Goal: Task Accomplishment & Management: Use online tool/utility

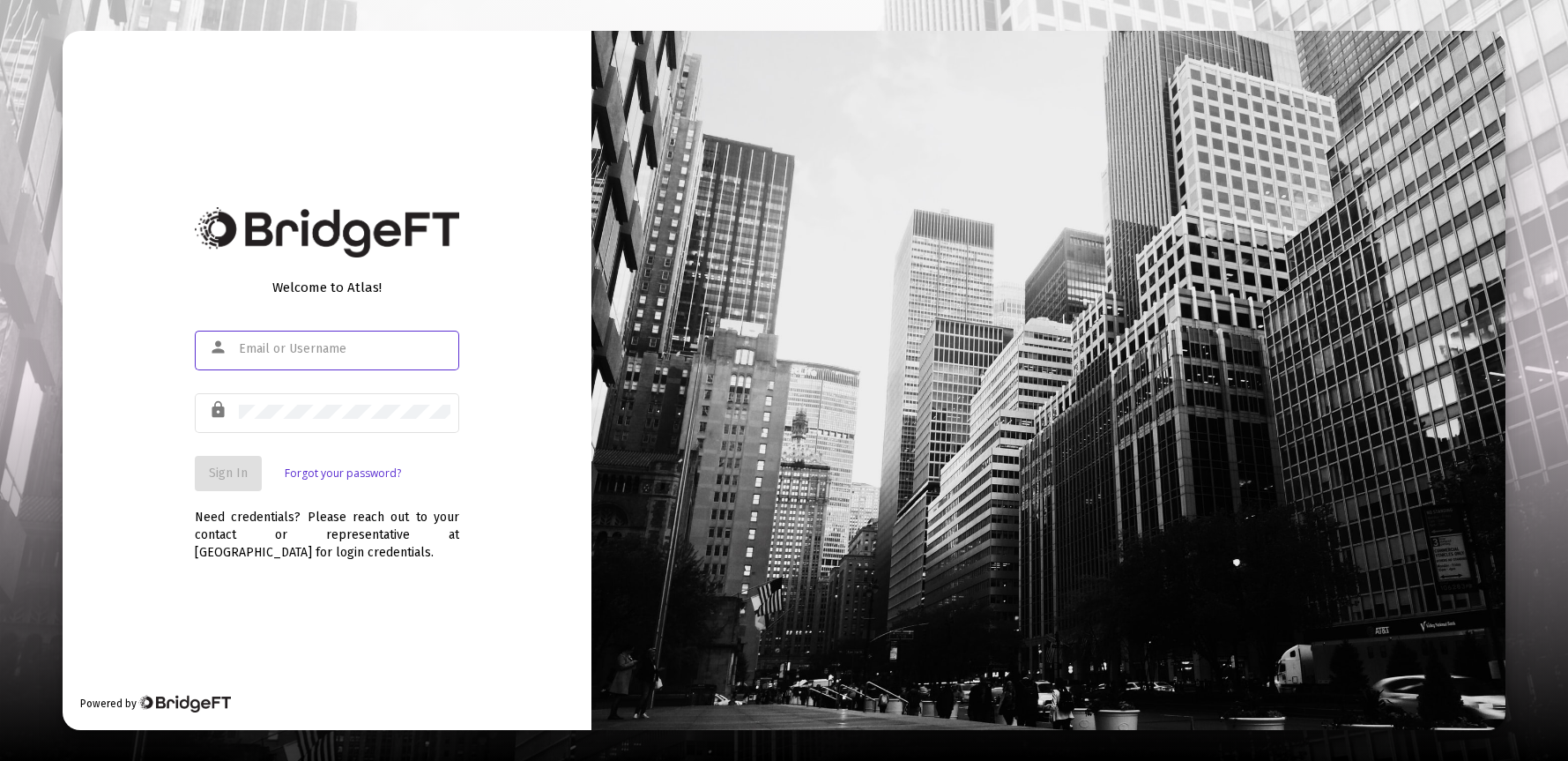
type input "ryanmohr@claritycapitalmgmt.com"
click at [227, 477] on span "Sign In" at bounding box center [228, 473] width 39 height 15
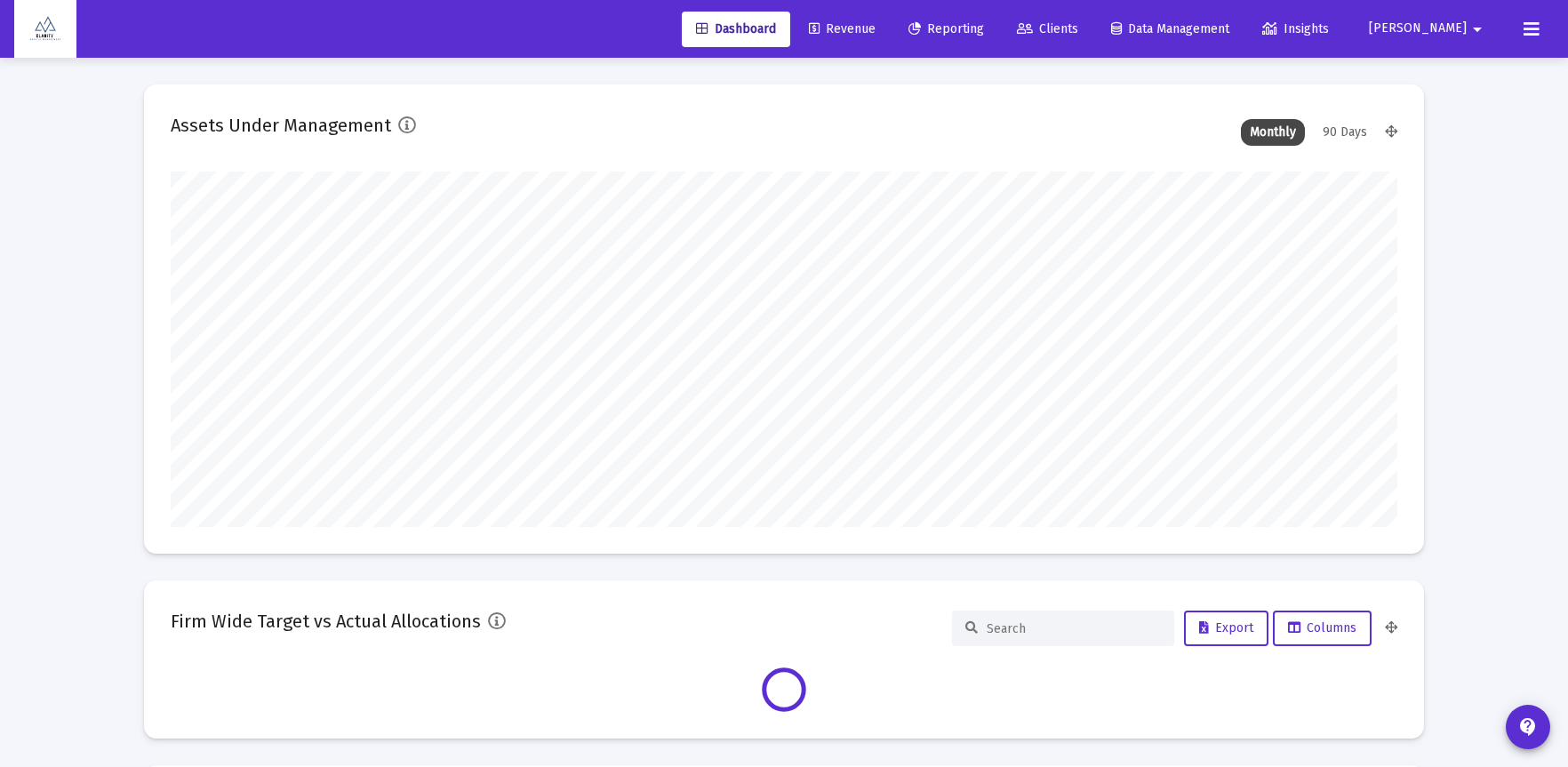
scroll to position [355, 1227]
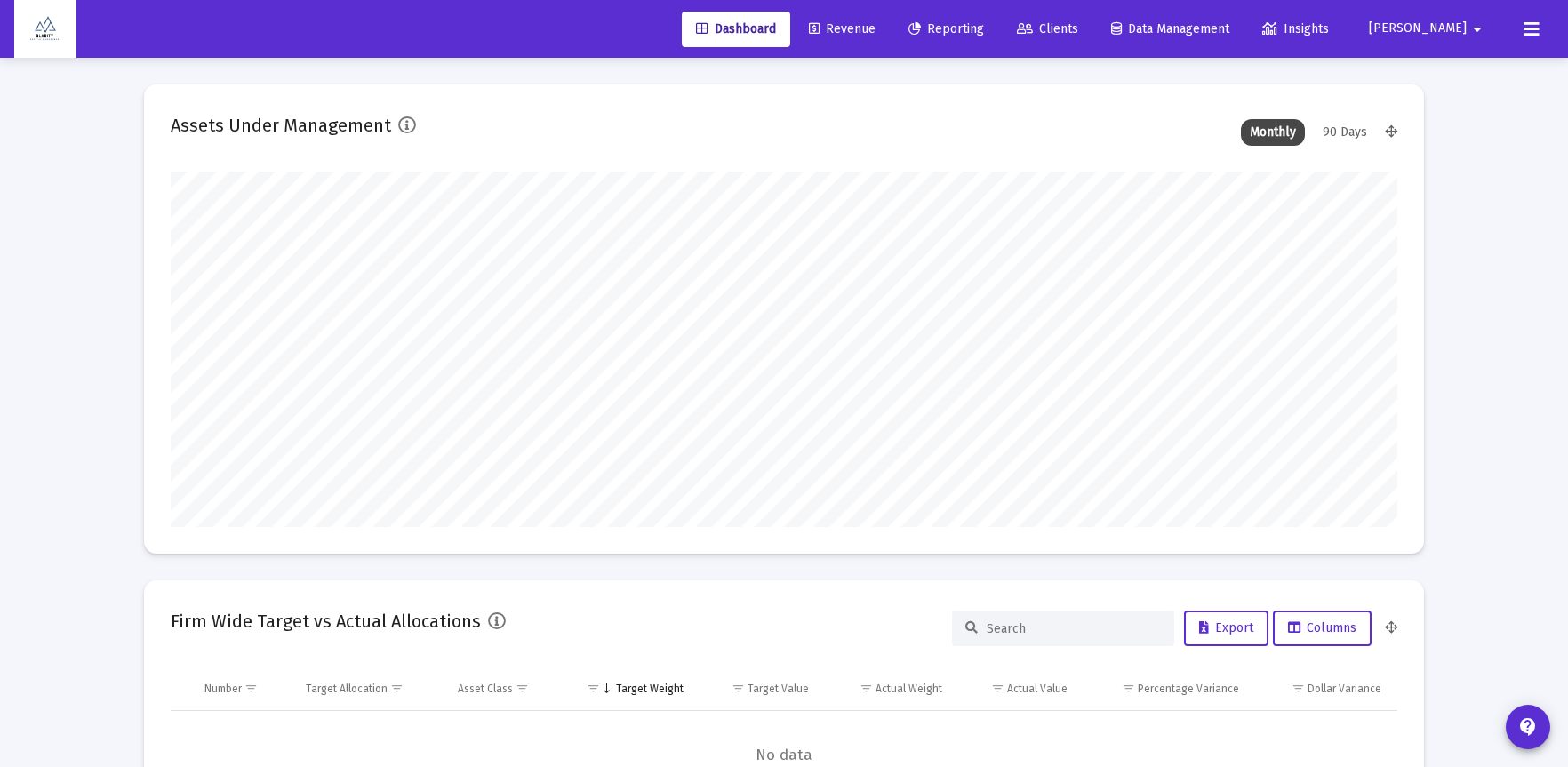
type input "ryanmohr@claritycapitalmgmt.com"
type input "2025-10-01"
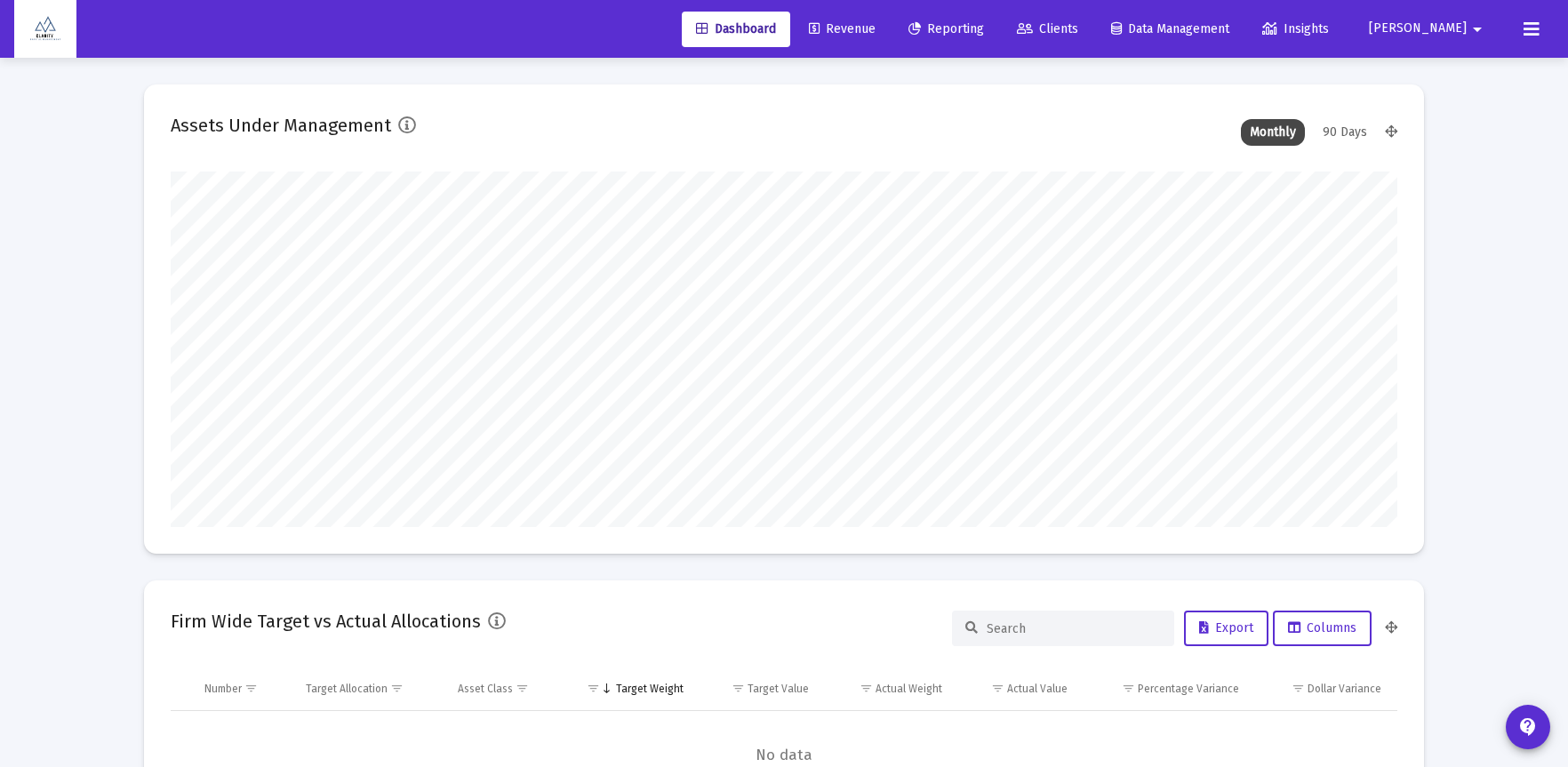
scroll to position [355, 573]
click at [875, 33] on span "Revenue" at bounding box center [842, 29] width 67 height 15
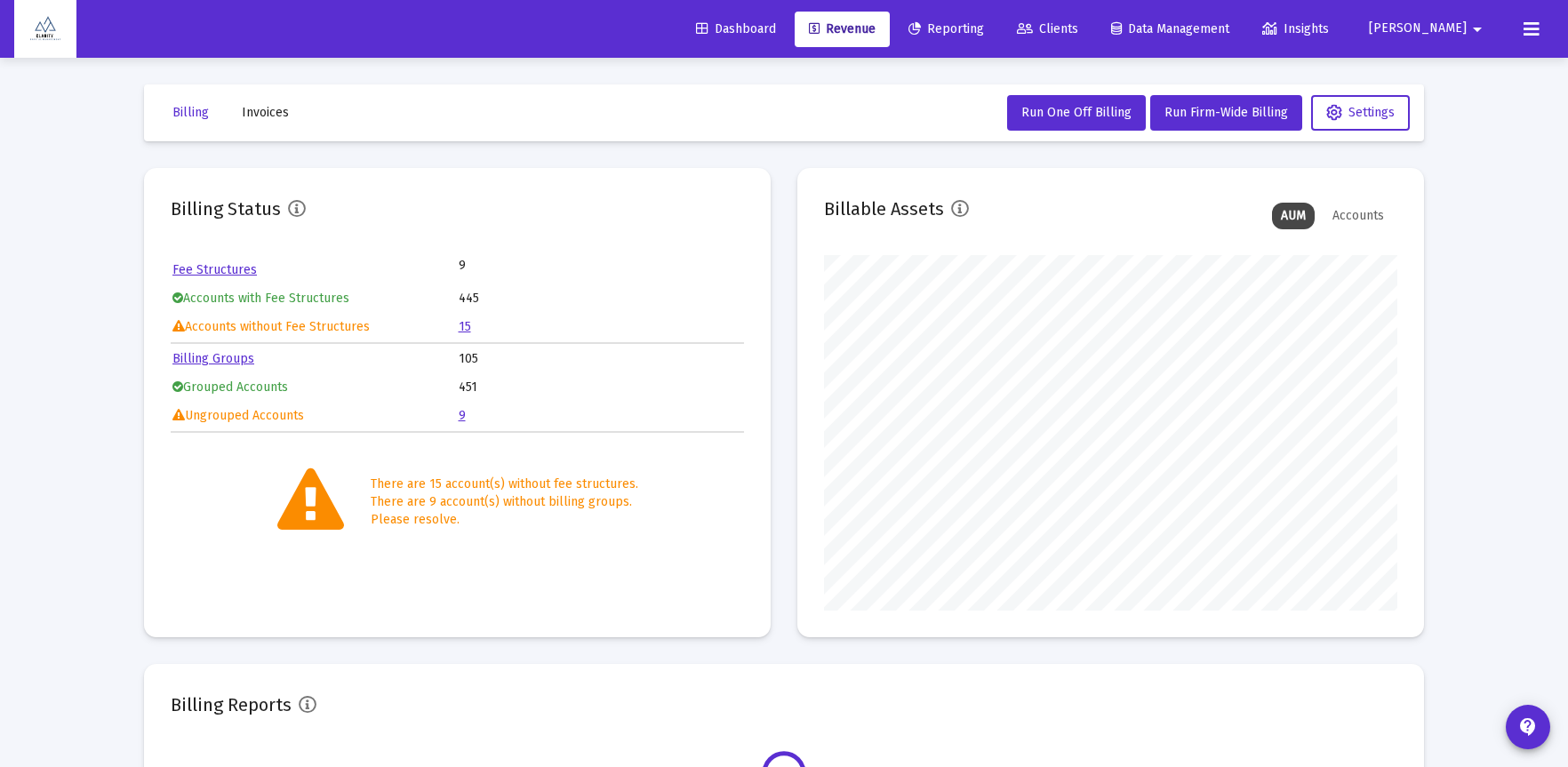
scroll to position [355, 573]
click at [466, 324] on link "15" at bounding box center [465, 326] width 13 height 15
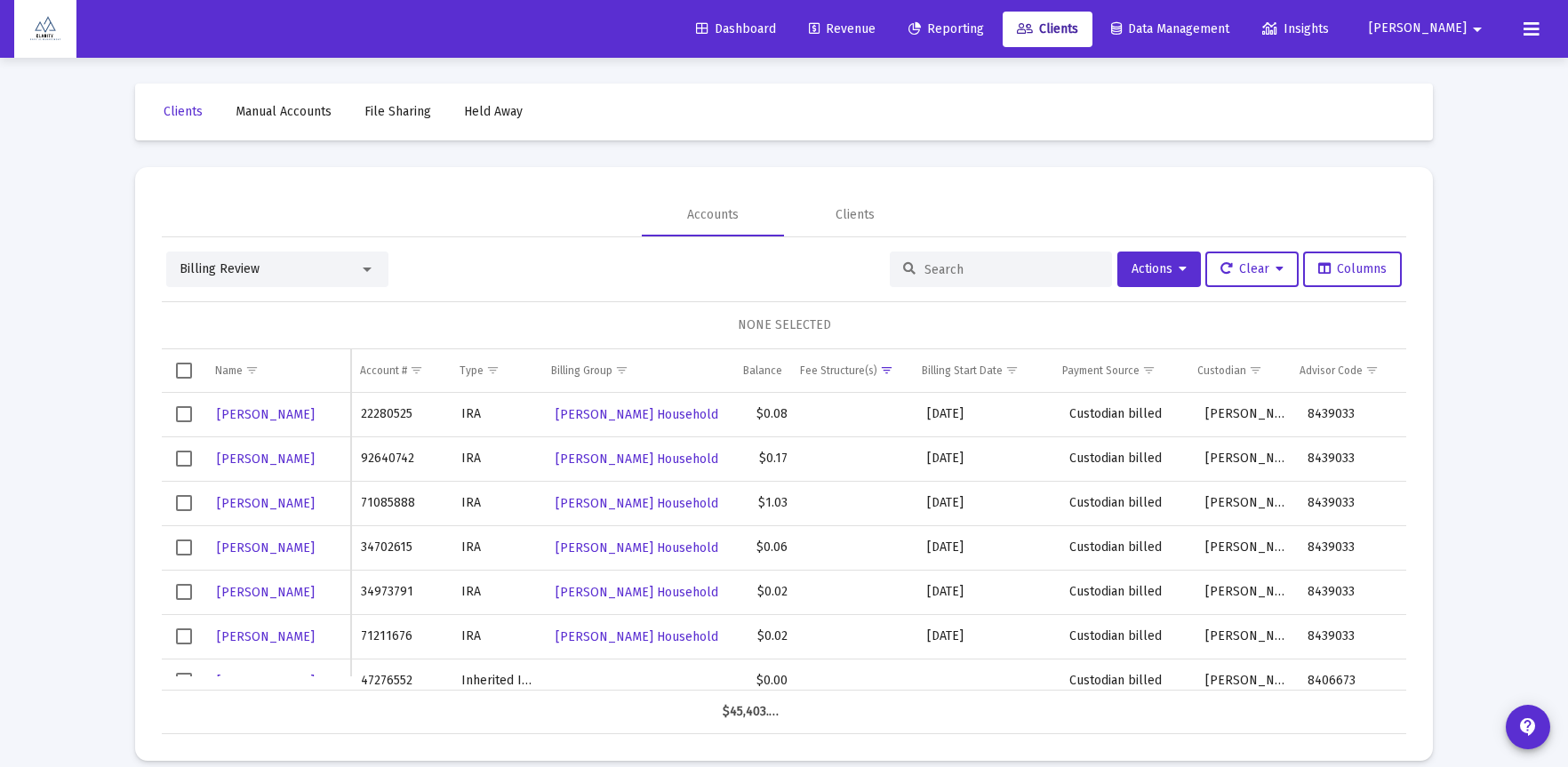
click at [776, 30] on span "Dashboard" at bounding box center [736, 29] width 80 height 15
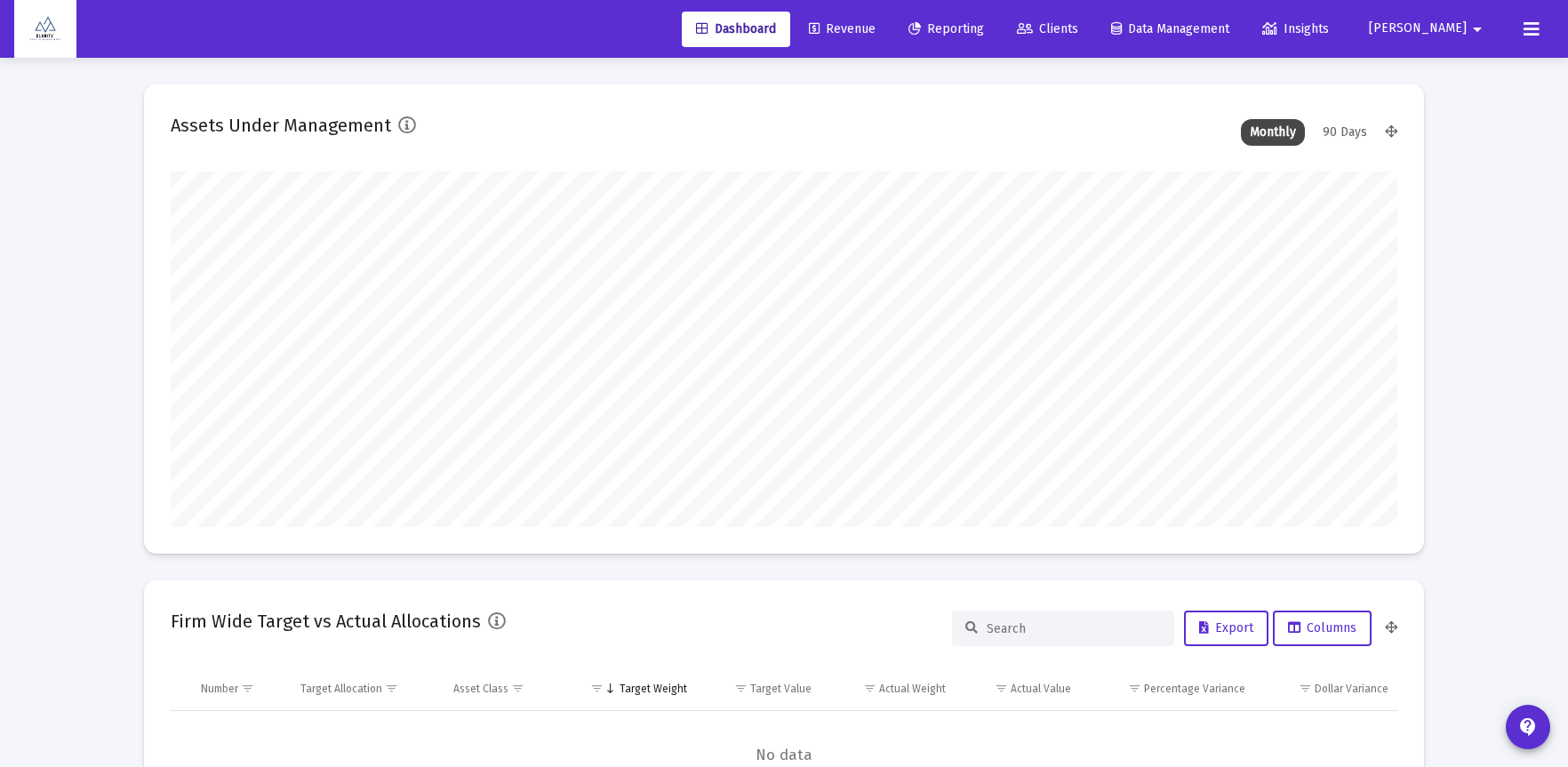
click at [875, 25] on span "Revenue" at bounding box center [842, 29] width 67 height 15
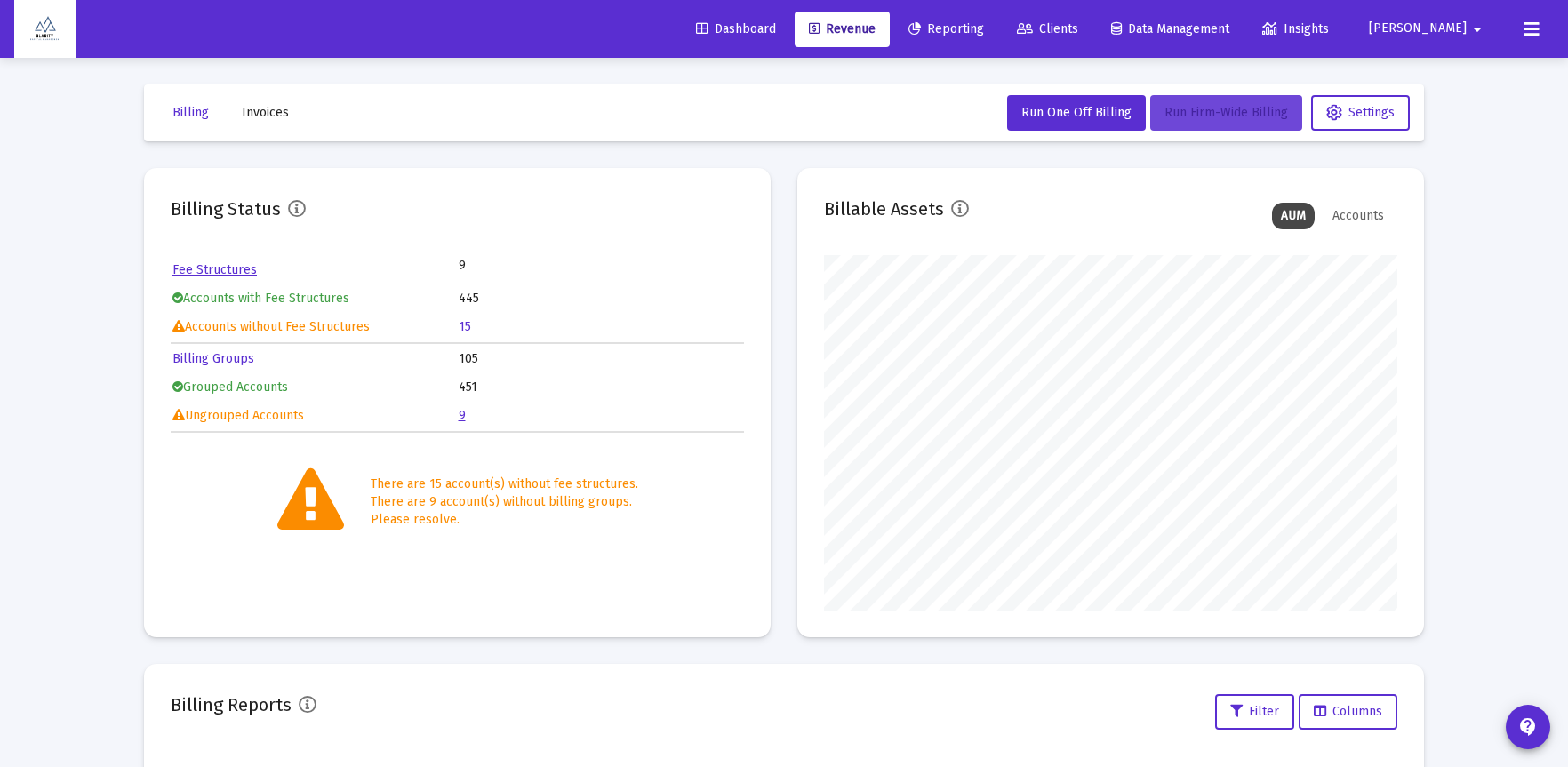
click at [1213, 112] on span "Run Firm-Wide Billing" at bounding box center [1226, 112] width 123 height 15
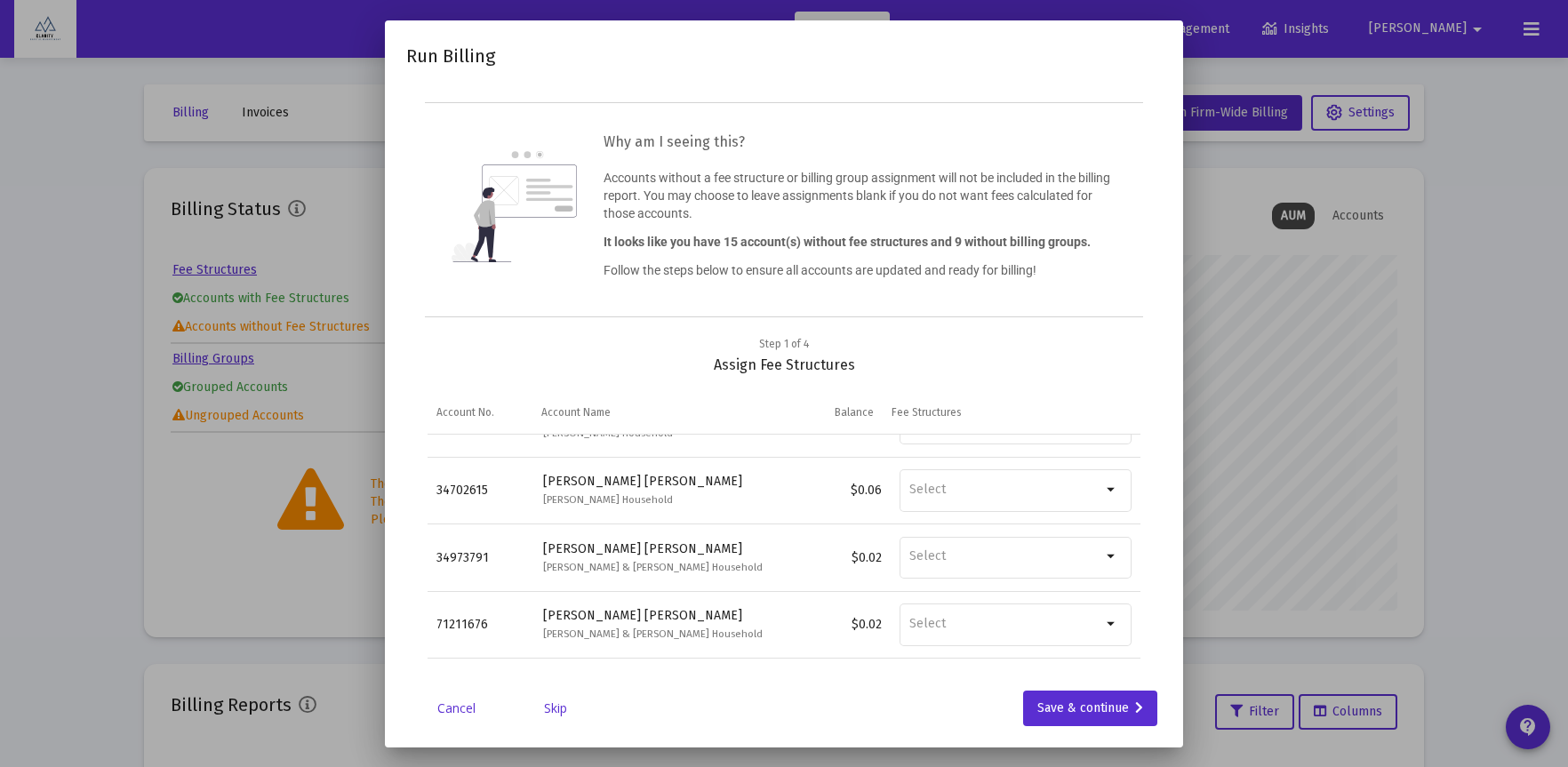
click at [554, 707] on link "Skip" at bounding box center [555, 708] width 89 height 18
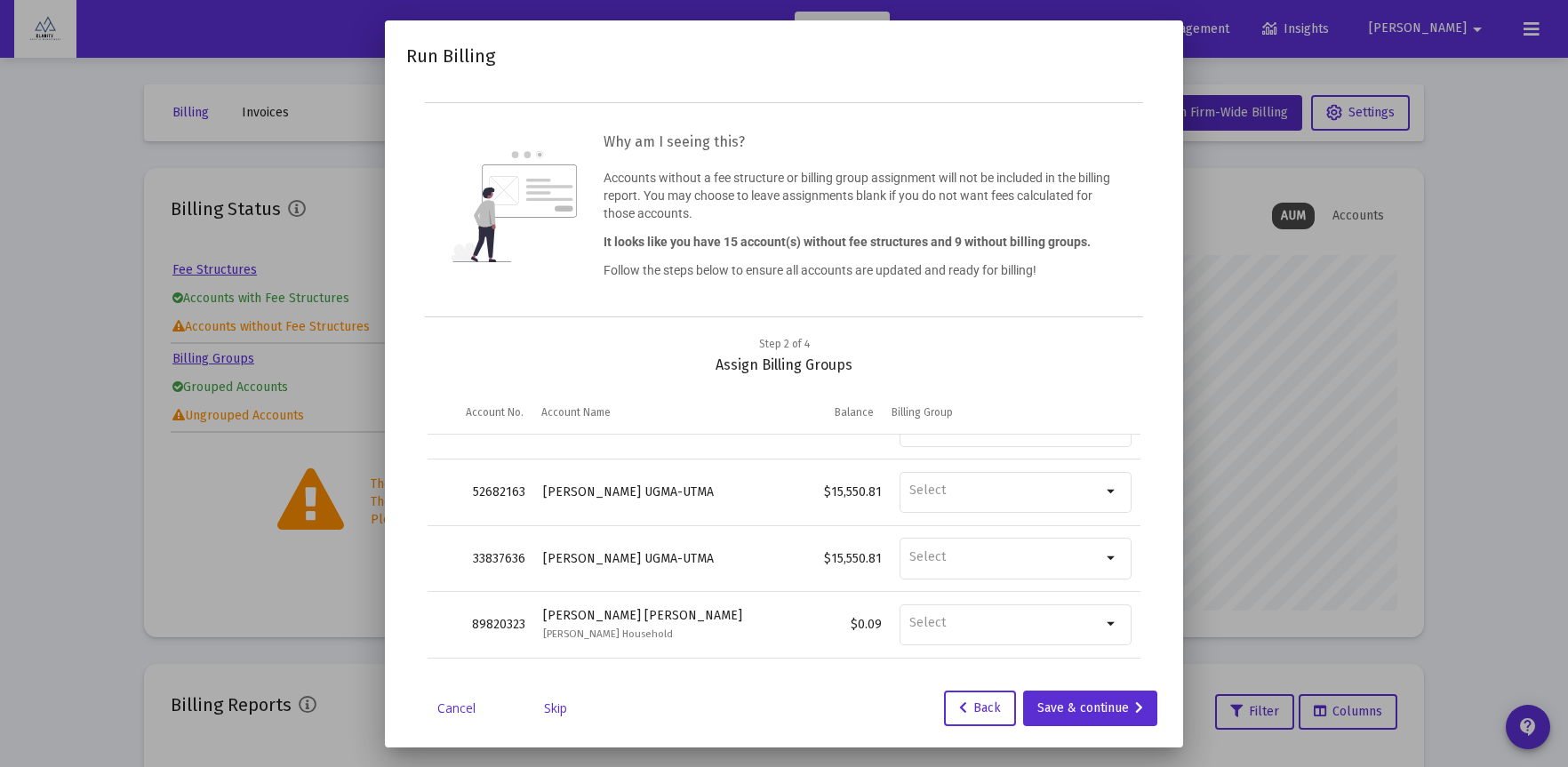
click at [562, 712] on link "Skip" at bounding box center [555, 708] width 89 height 18
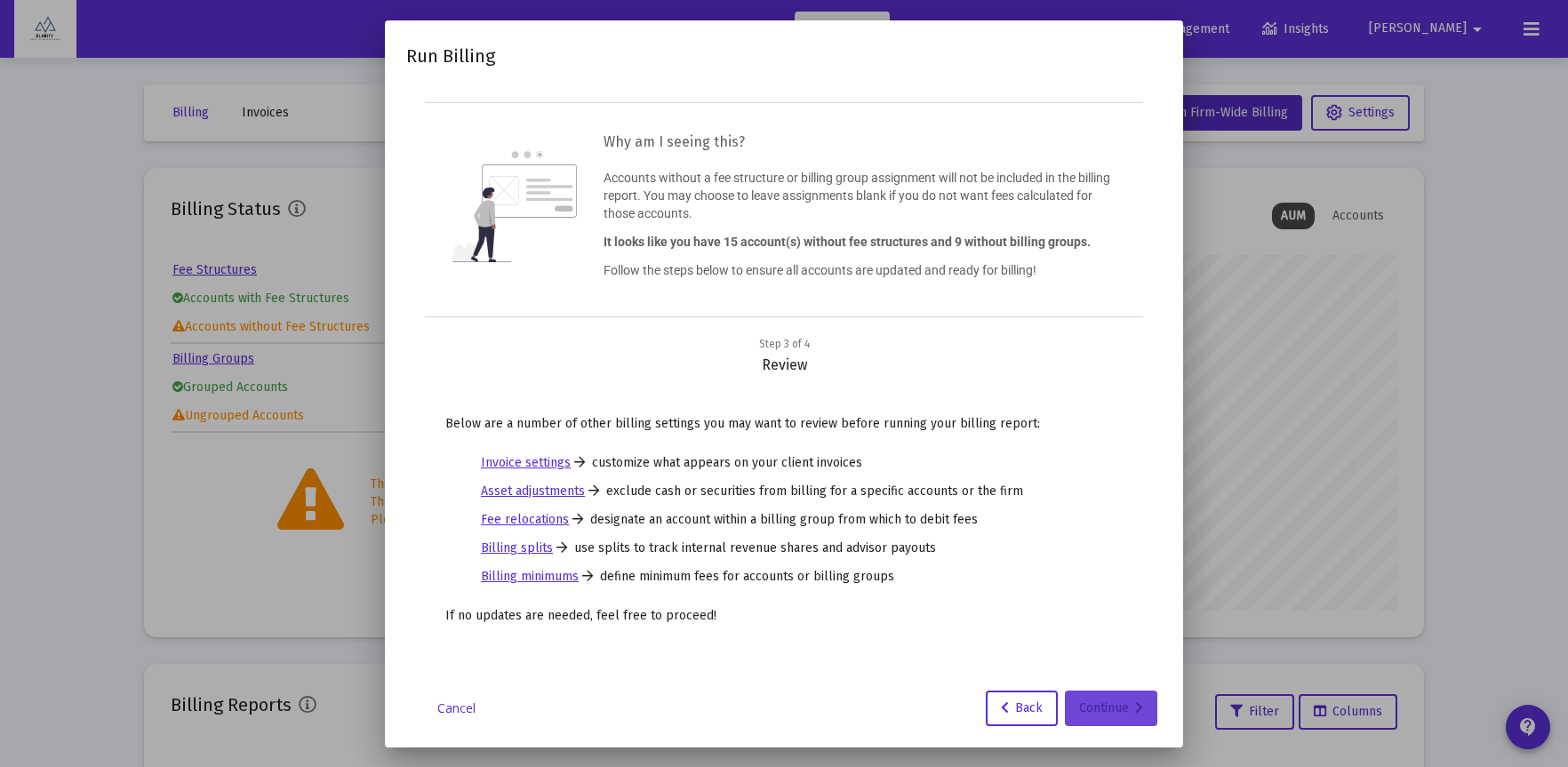
click at [1149, 711] on button "Continue" at bounding box center [1111, 708] width 93 height 36
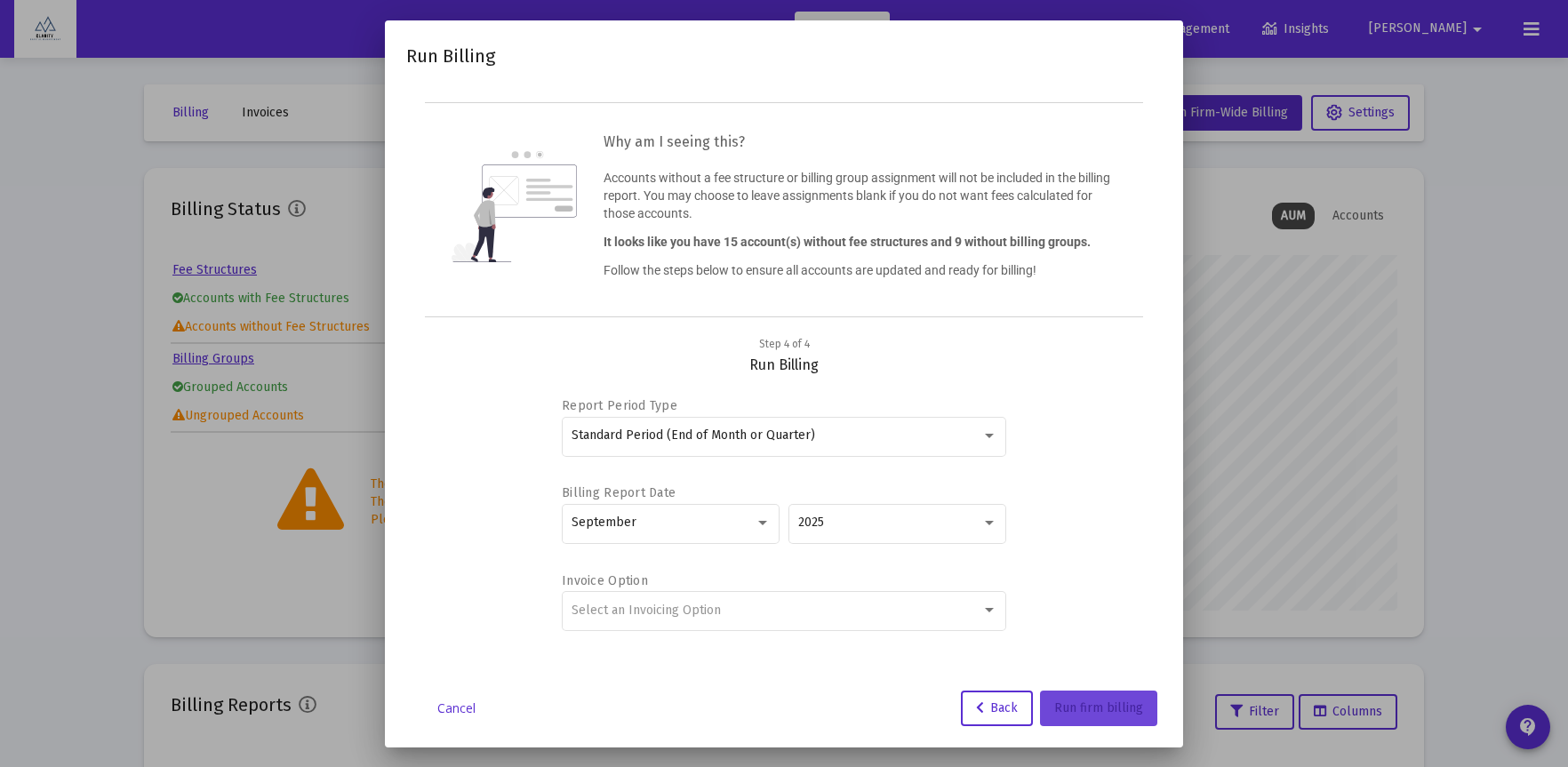
click at [1090, 710] on span "Run firm billing" at bounding box center [1098, 707] width 89 height 15
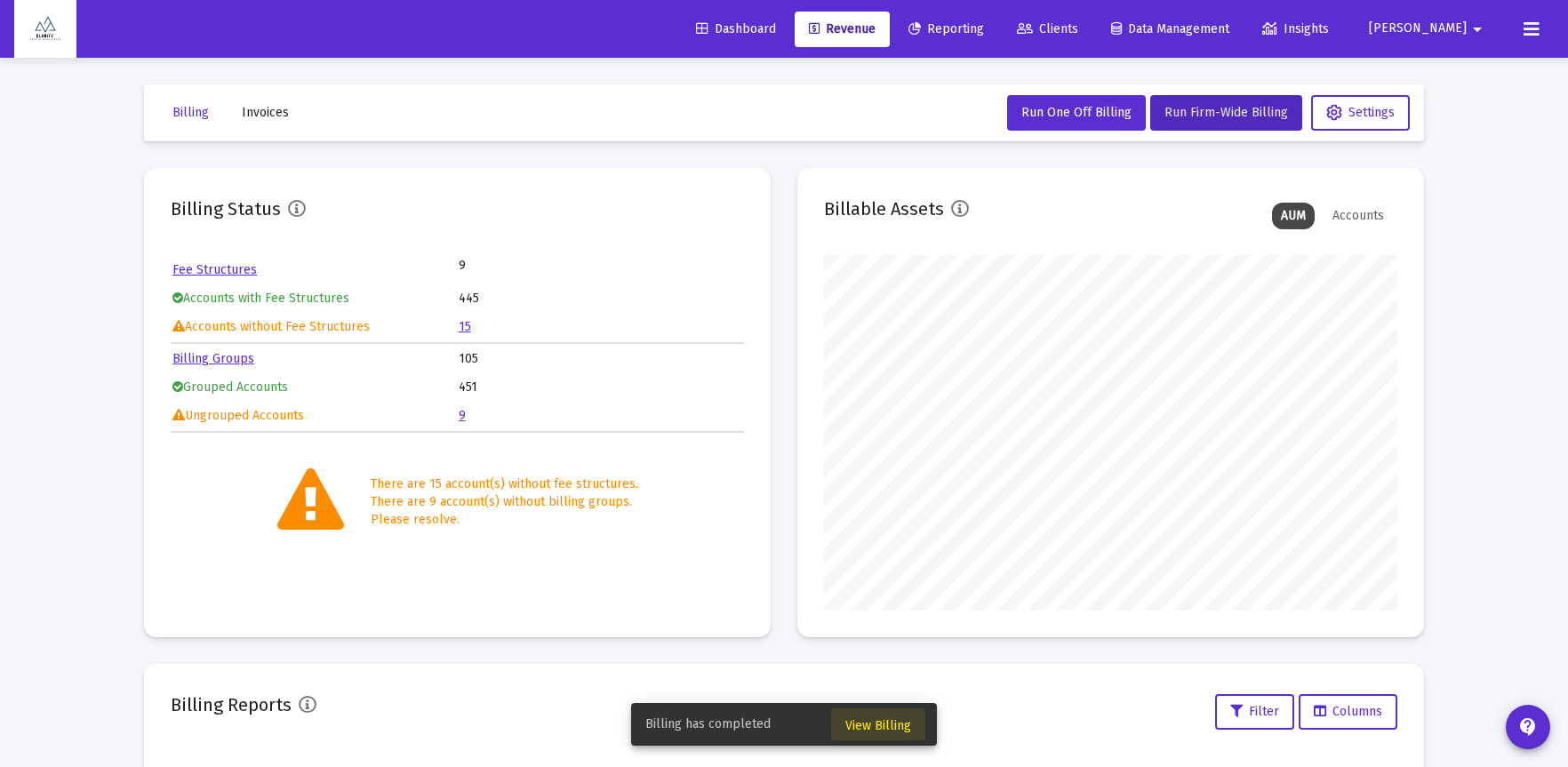
click at [879, 726] on span "View Billing" at bounding box center [879, 725] width 66 height 15
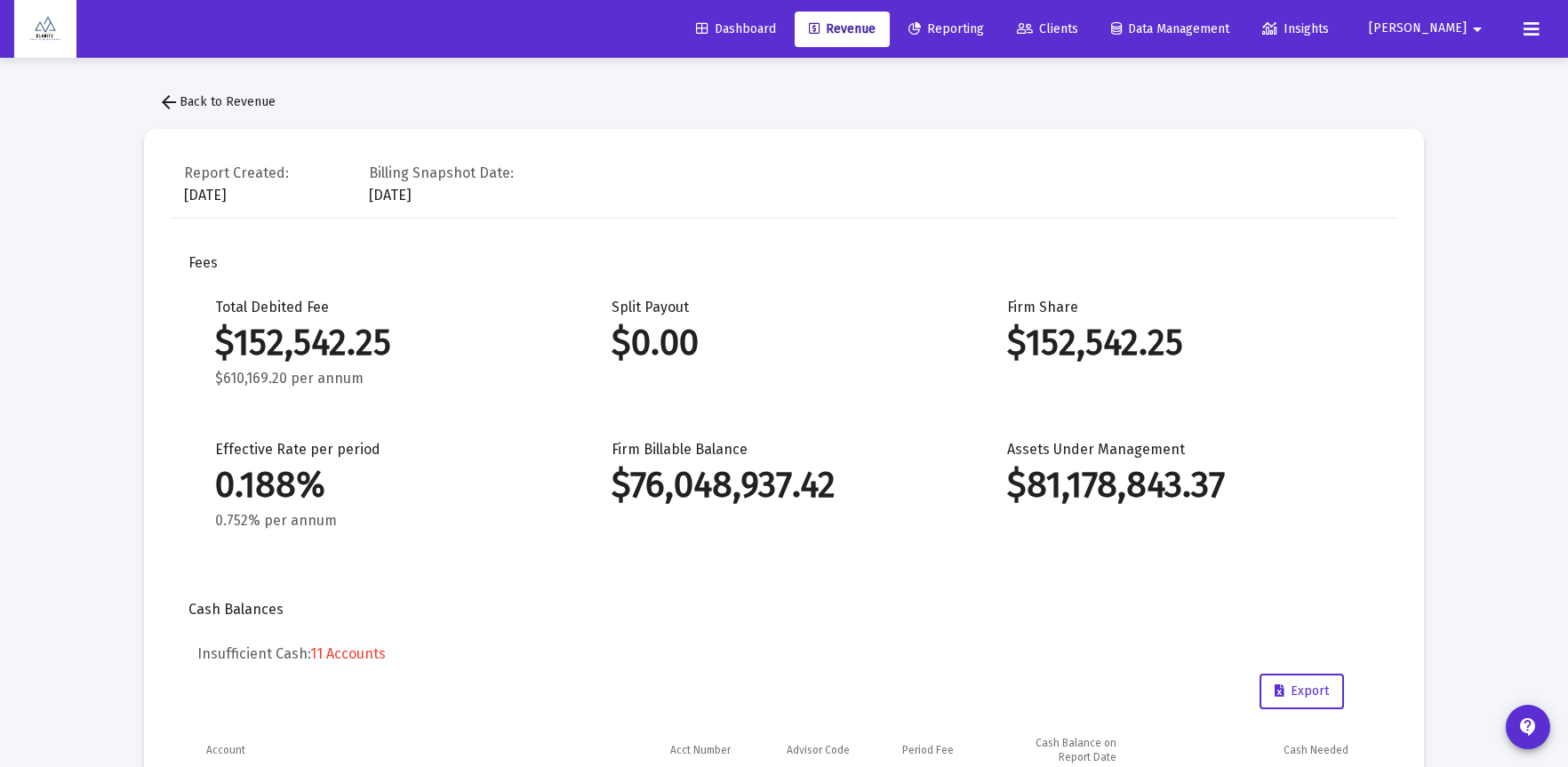
click at [232, 97] on span "arrow_back Back to Revenue" at bounding box center [216, 102] width 117 height 15
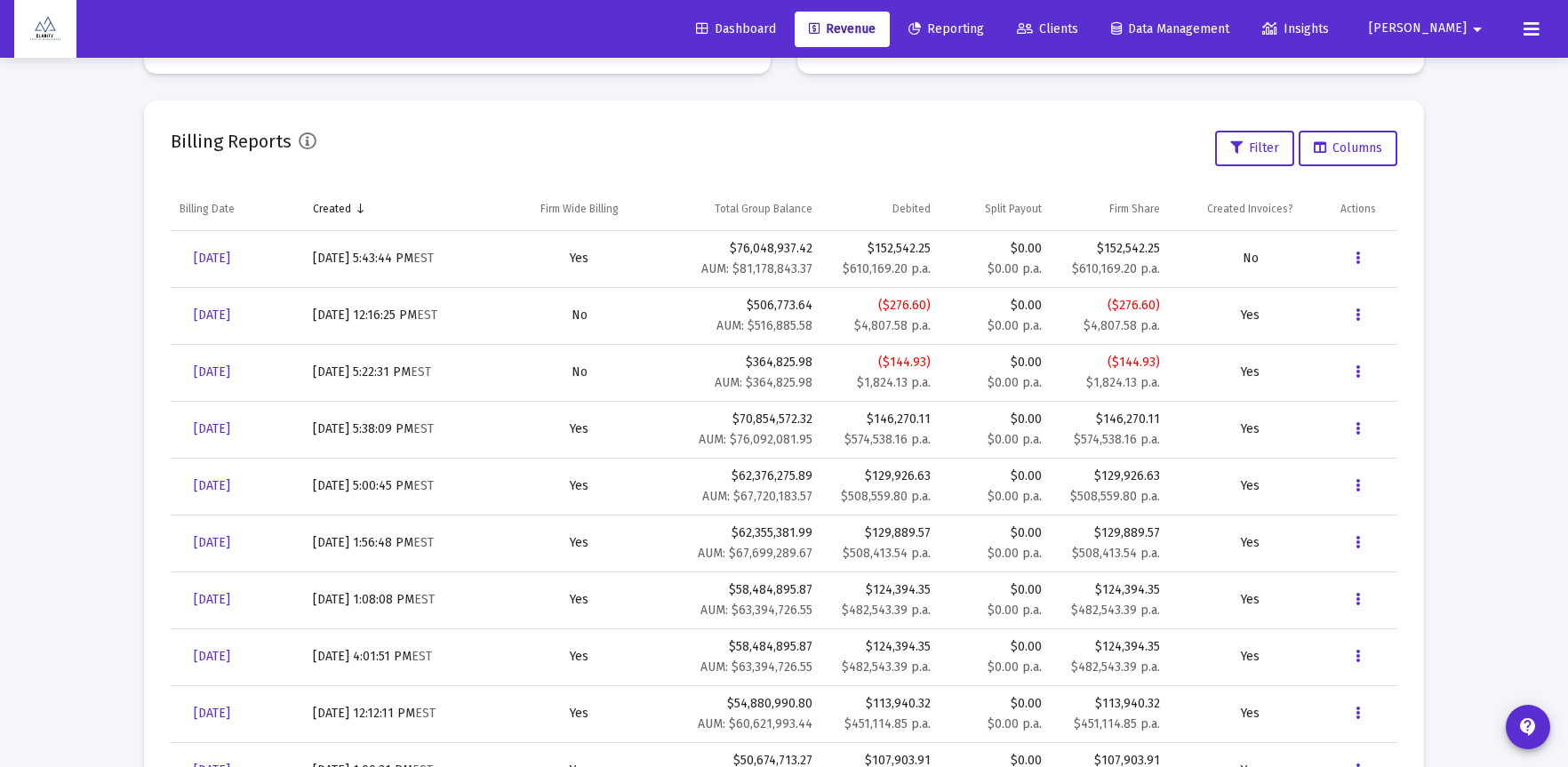
scroll to position [566, 0]
click at [1361, 254] on button "Data grid" at bounding box center [1358, 256] width 36 height 36
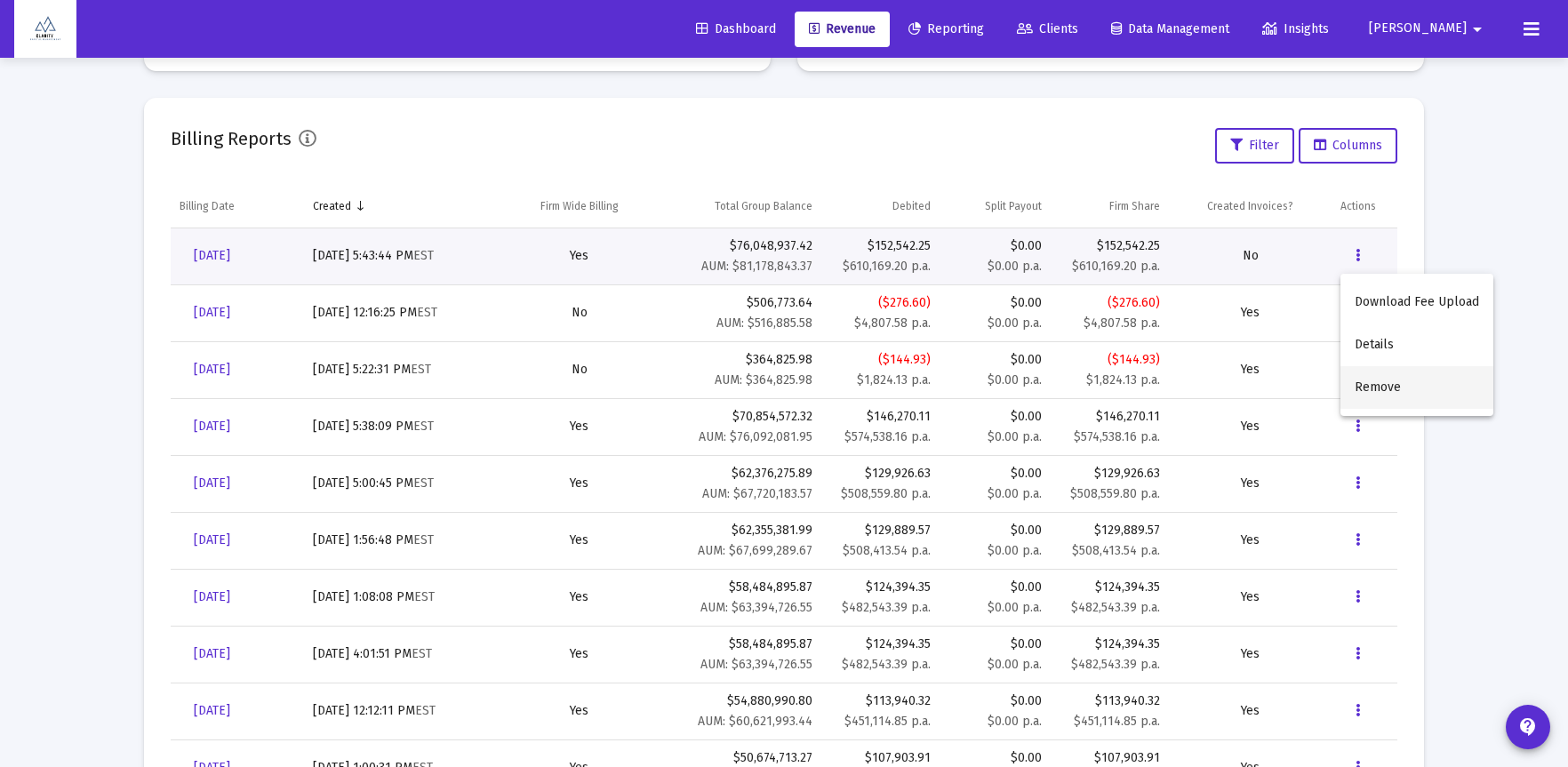
click at [1381, 388] on button "Remove" at bounding box center [1416, 388] width 153 height 43
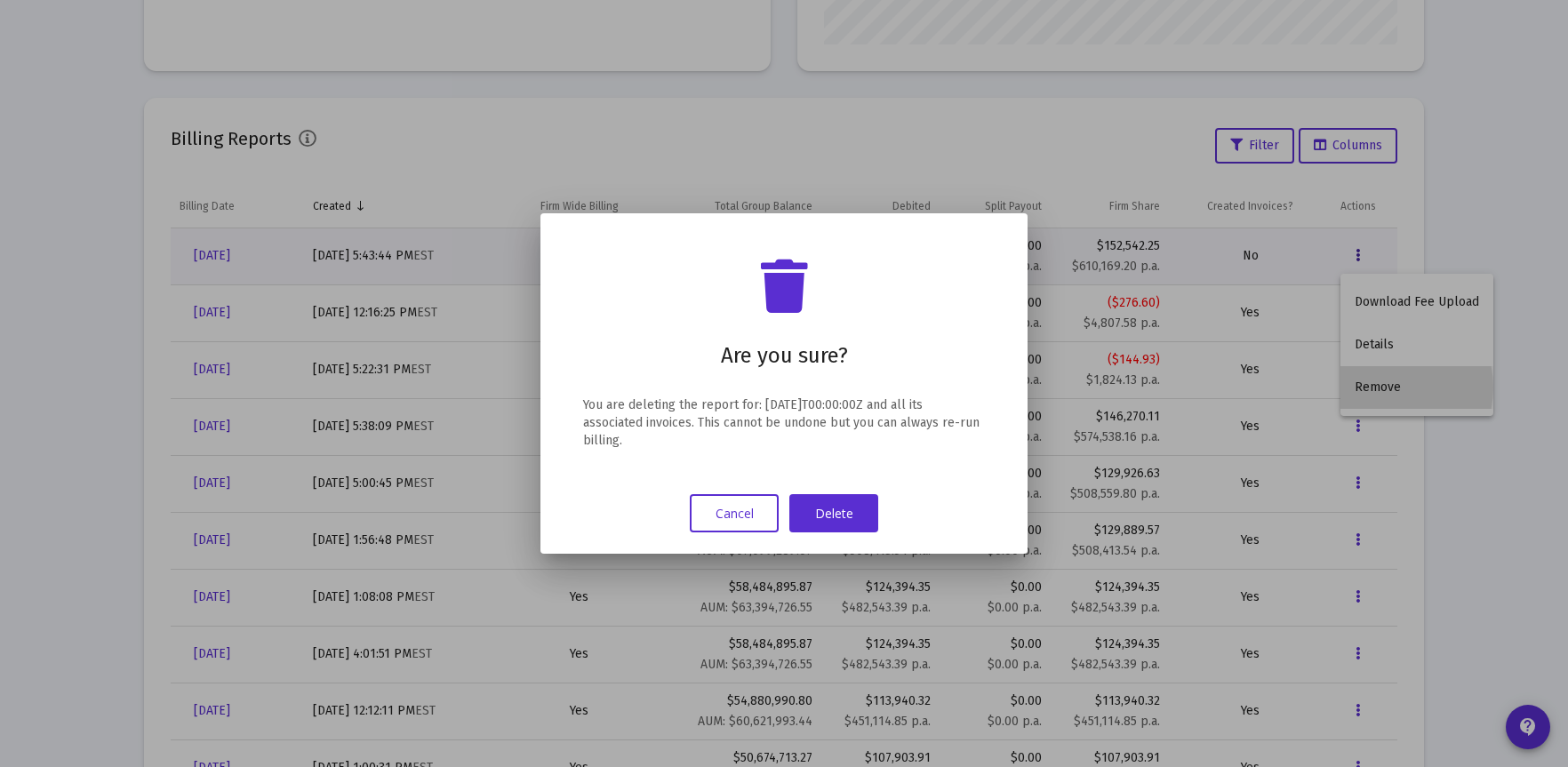
scroll to position [0, 0]
click at [847, 514] on button "Delete" at bounding box center [834, 513] width 89 height 38
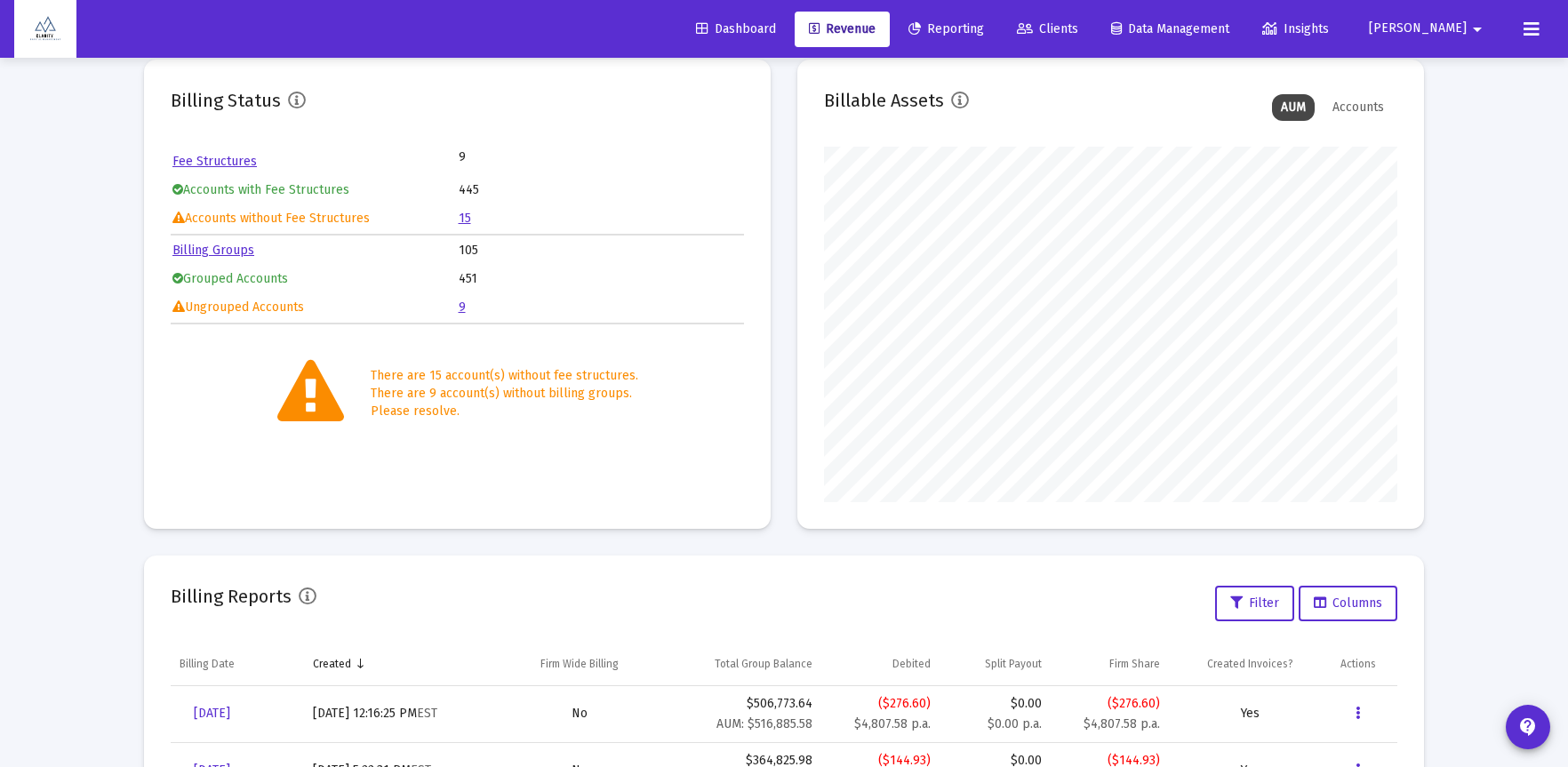
scroll to position [34, 0]
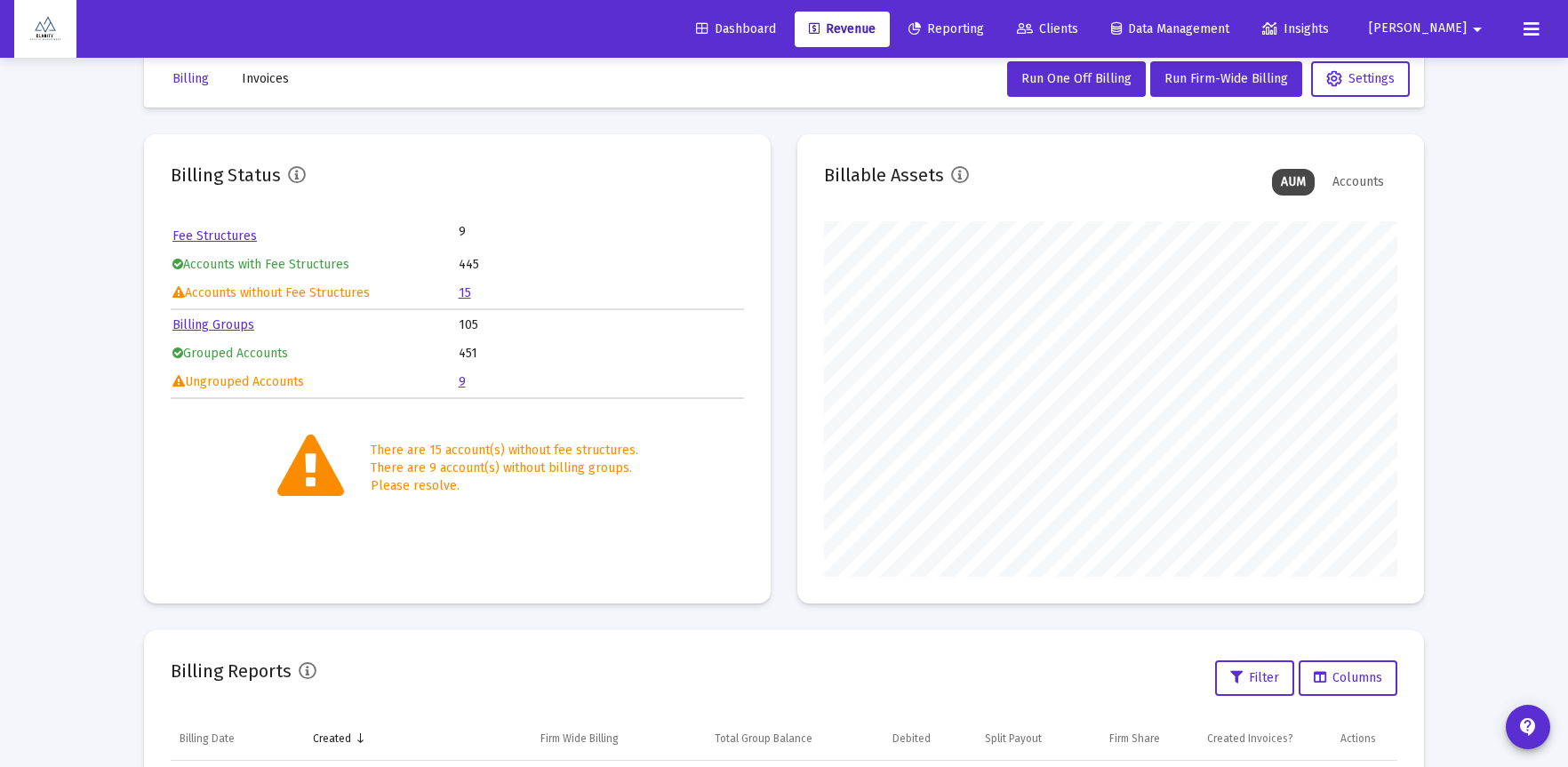
click at [1078, 26] on span "Clients" at bounding box center [1047, 29] width 62 height 15
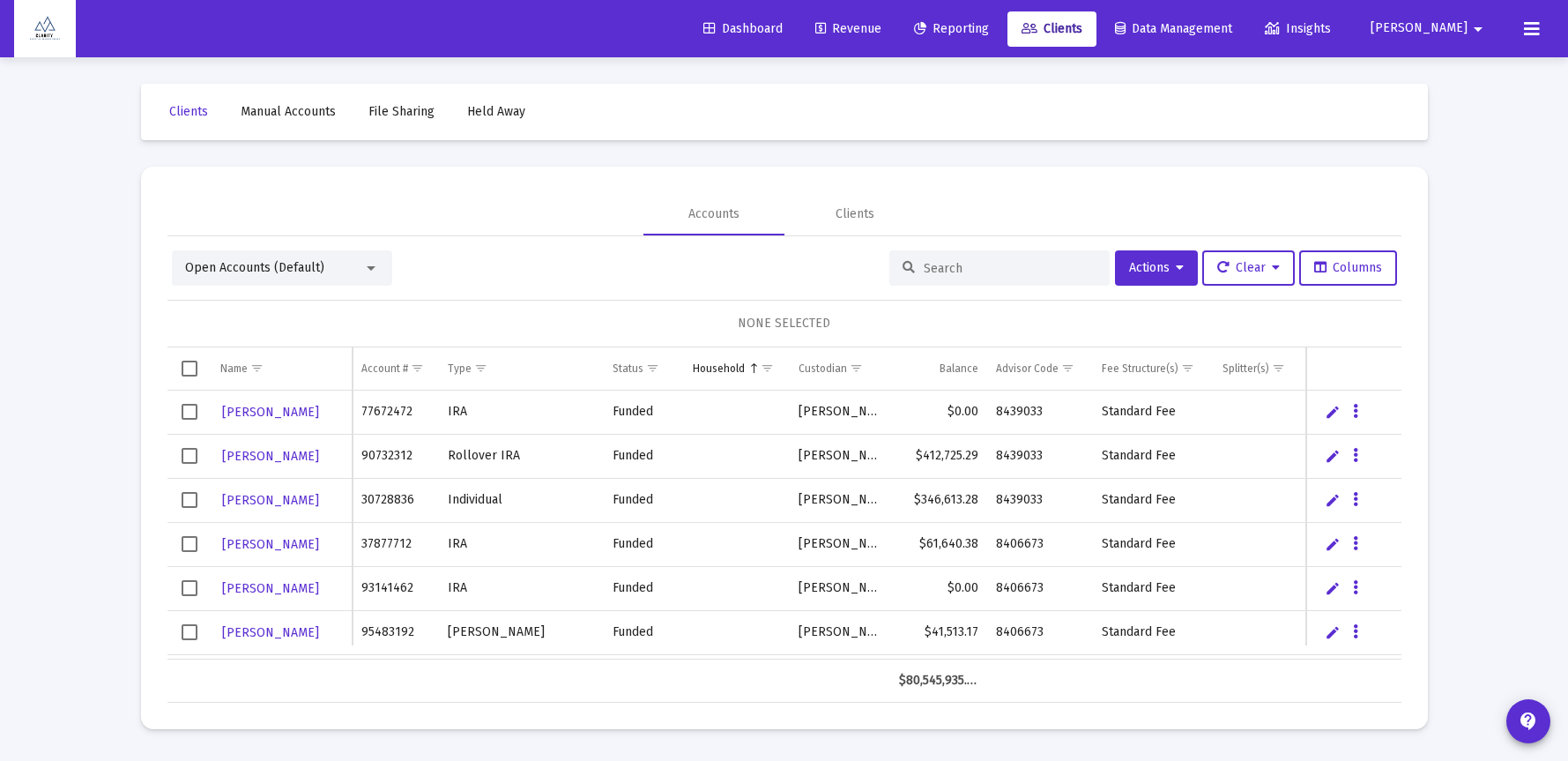
click at [975, 266] on input at bounding box center [1009, 268] width 173 height 15
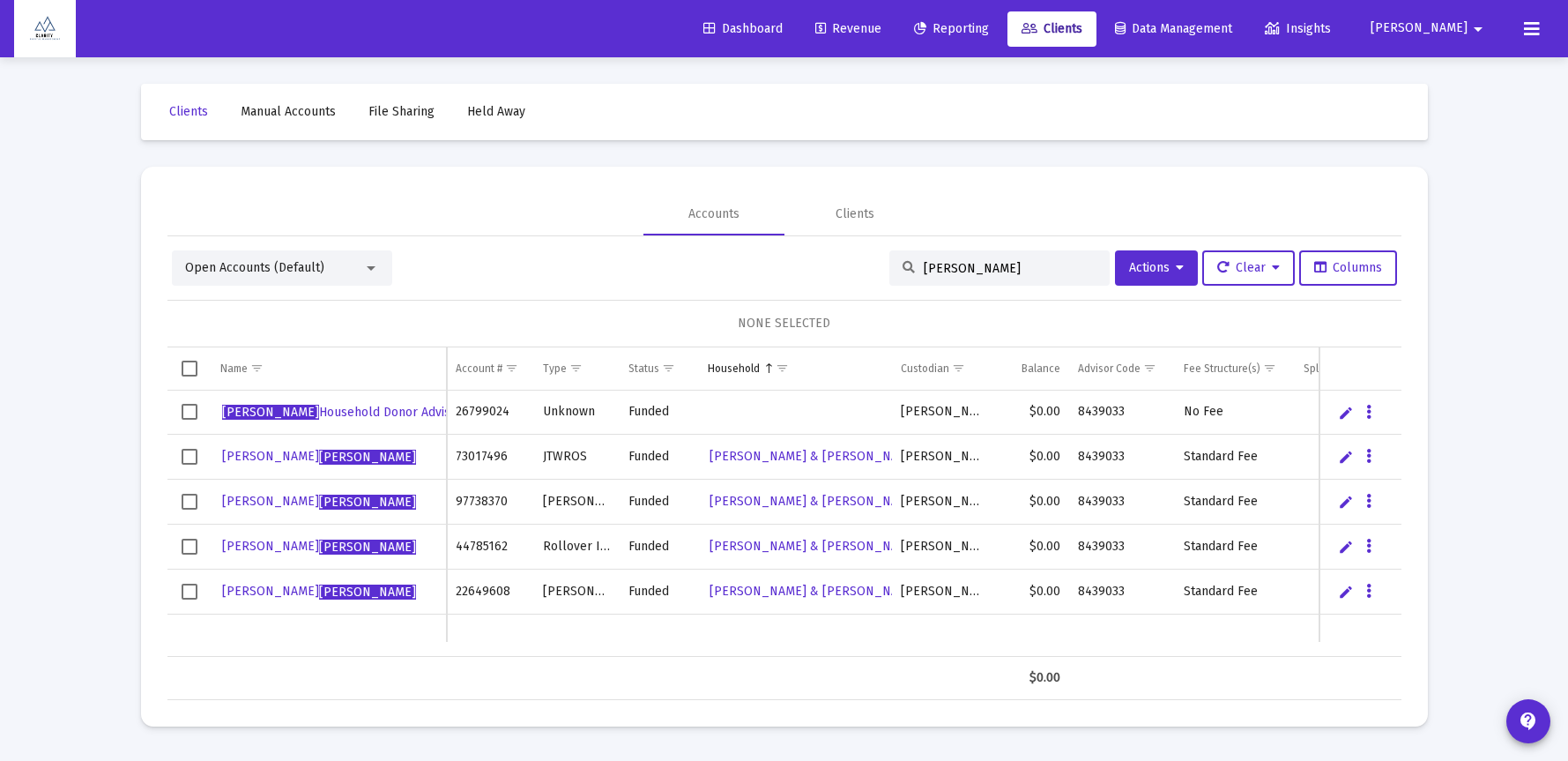
type input "frank"
click at [193, 368] on span "Select all" at bounding box center [189, 369] width 16 height 16
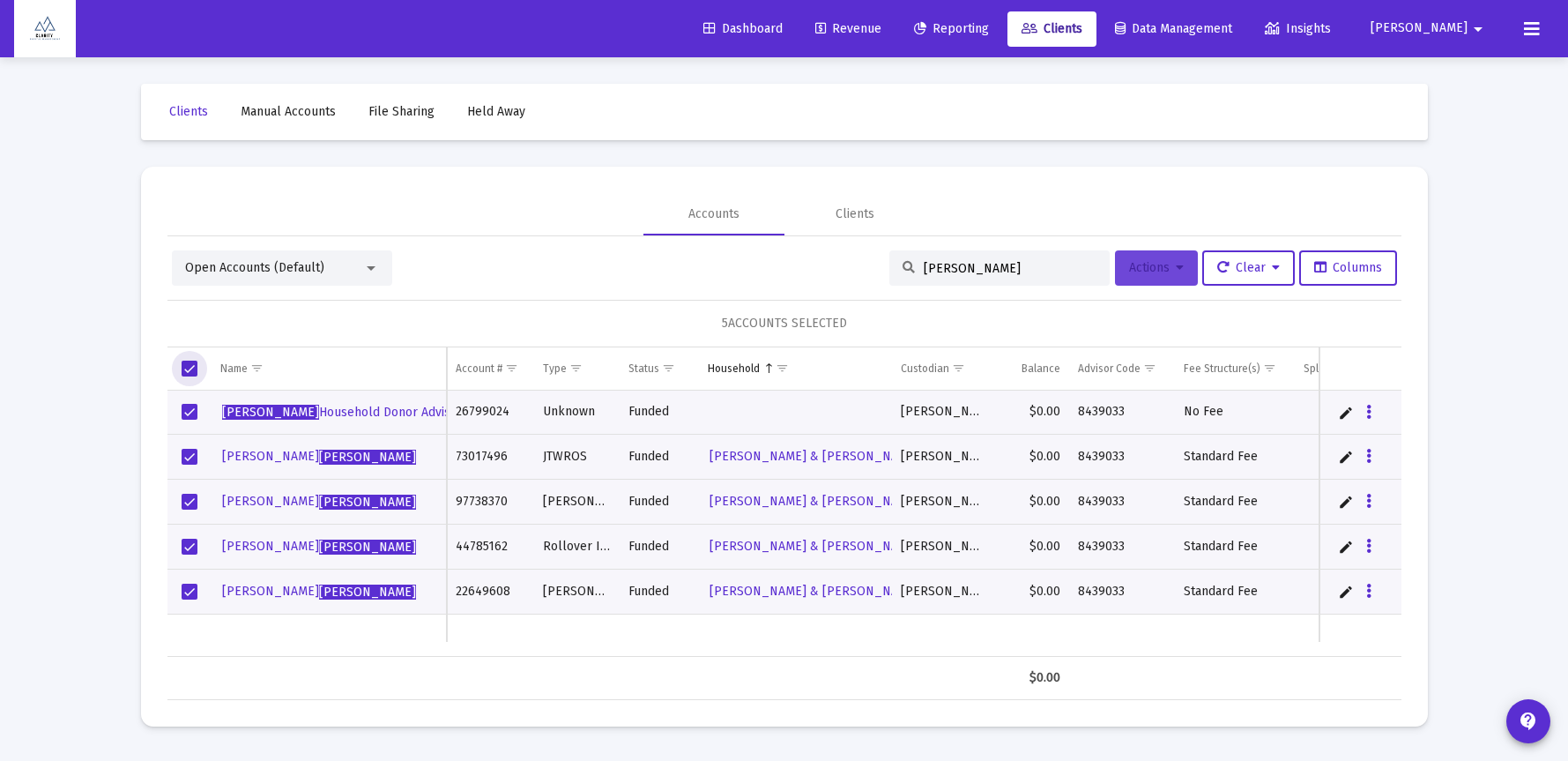
click at [1161, 274] on span "Actions" at bounding box center [1156, 268] width 55 height 15
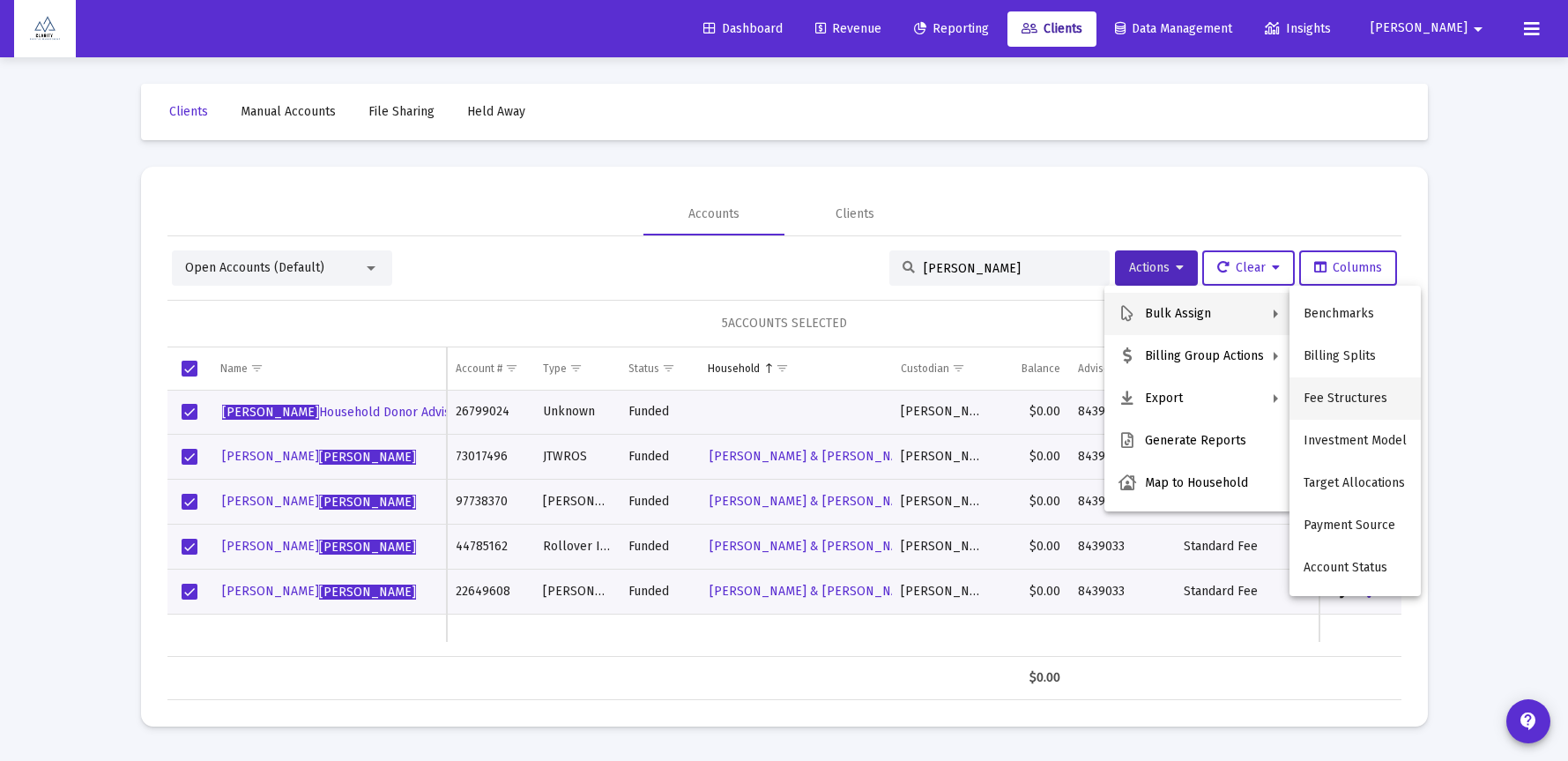
click at [1355, 390] on button "Fee Structures" at bounding box center [1355, 399] width 131 height 43
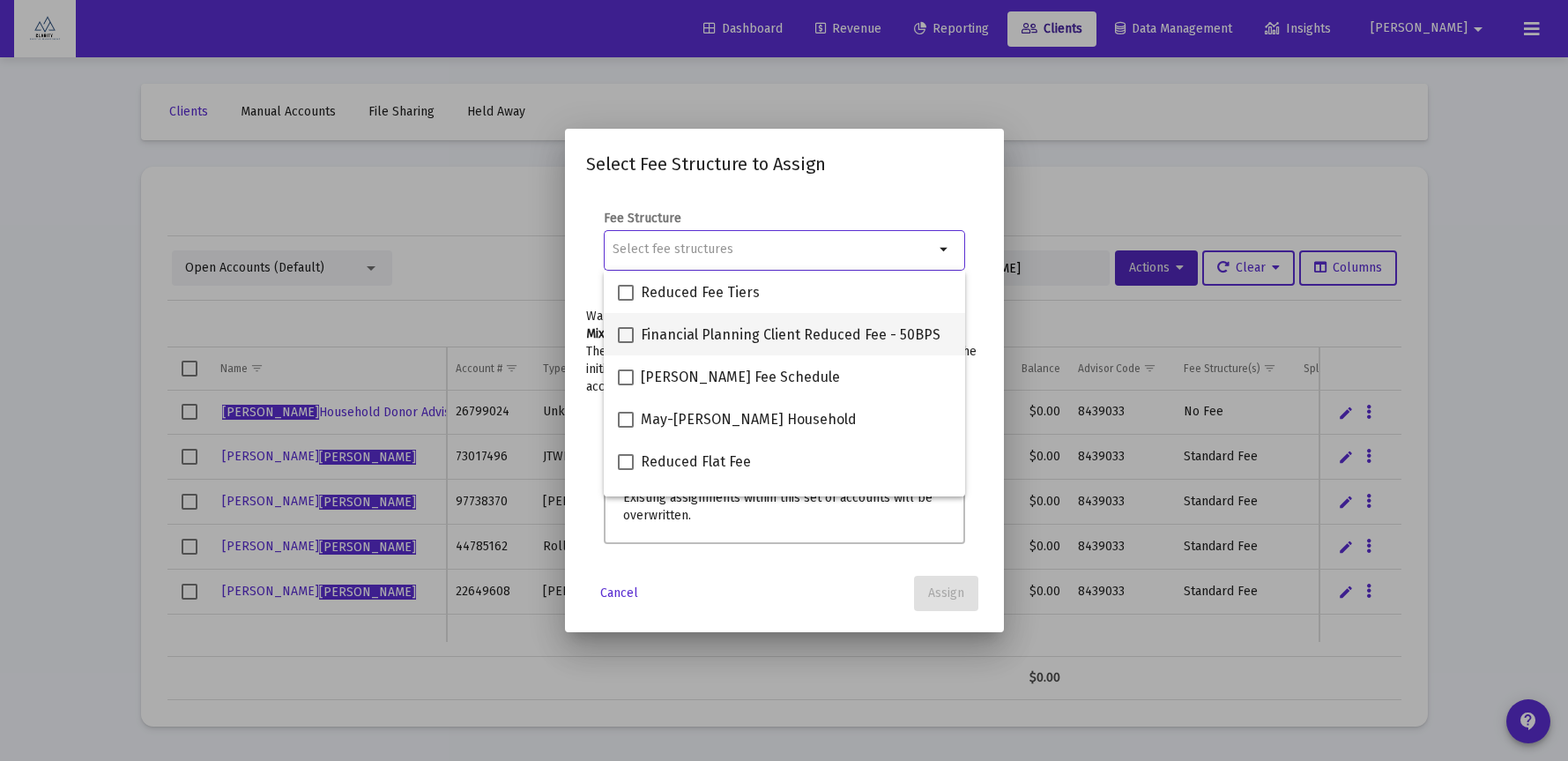
scroll to position [155, 0]
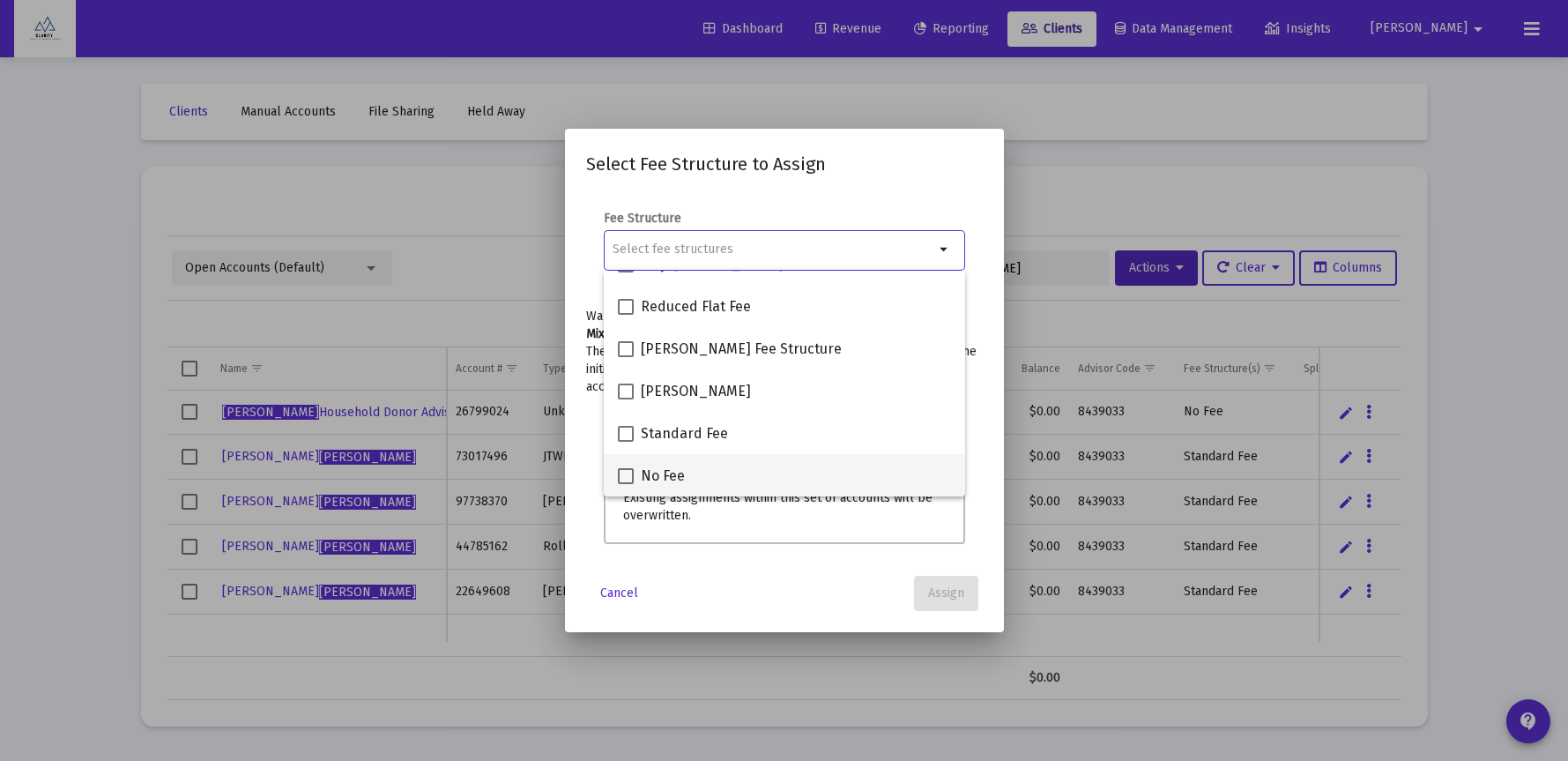
click at [622, 474] on span at bounding box center [626, 477] width 16 height 16
click at [625, 484] on input "No Fee" at bounding box center [625, 484] width 1 height 1
checkbox input "true"
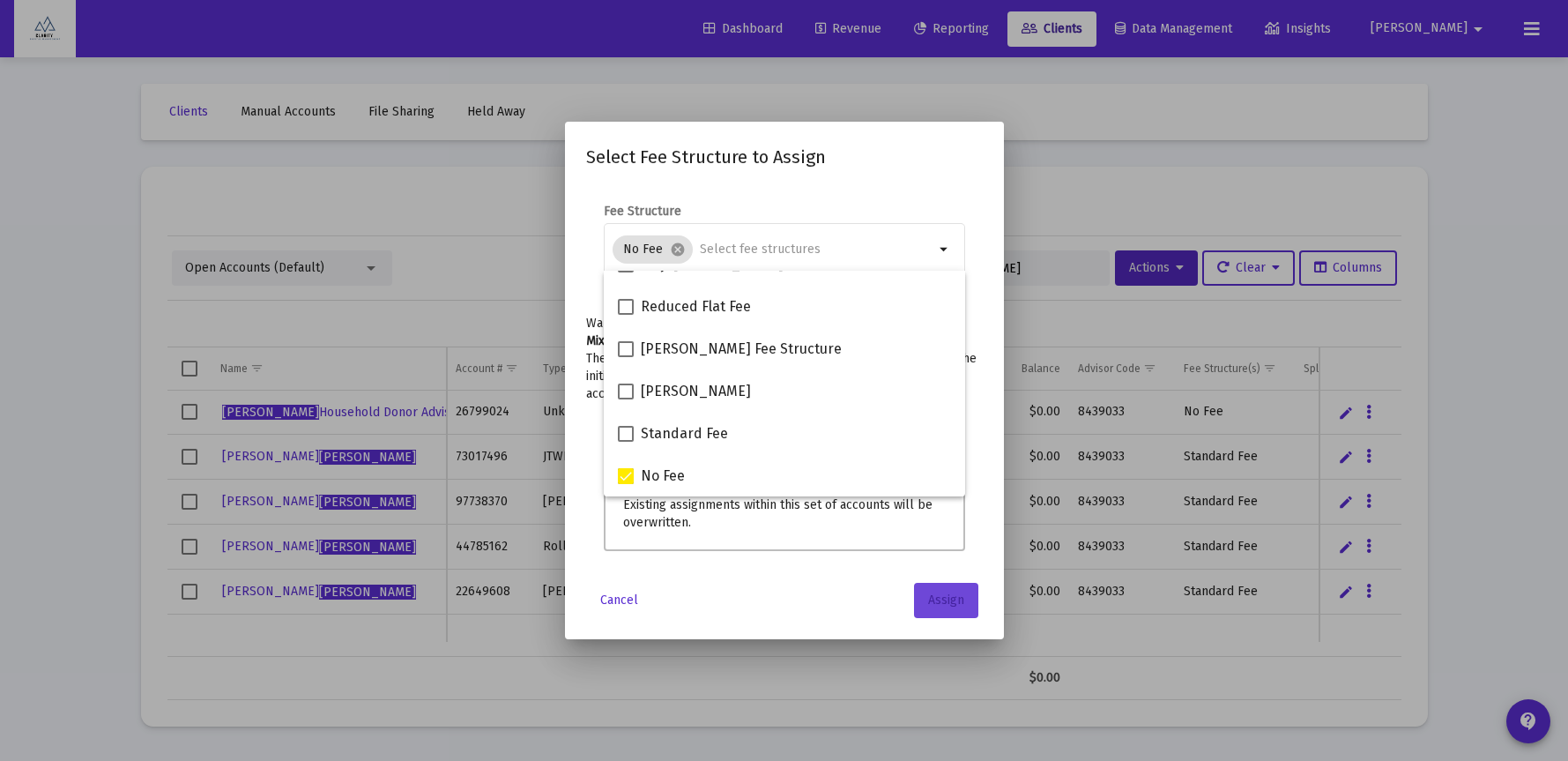
click at [946, 600] on span "Assign" at bounding box center [946, 600] width 36 height 15
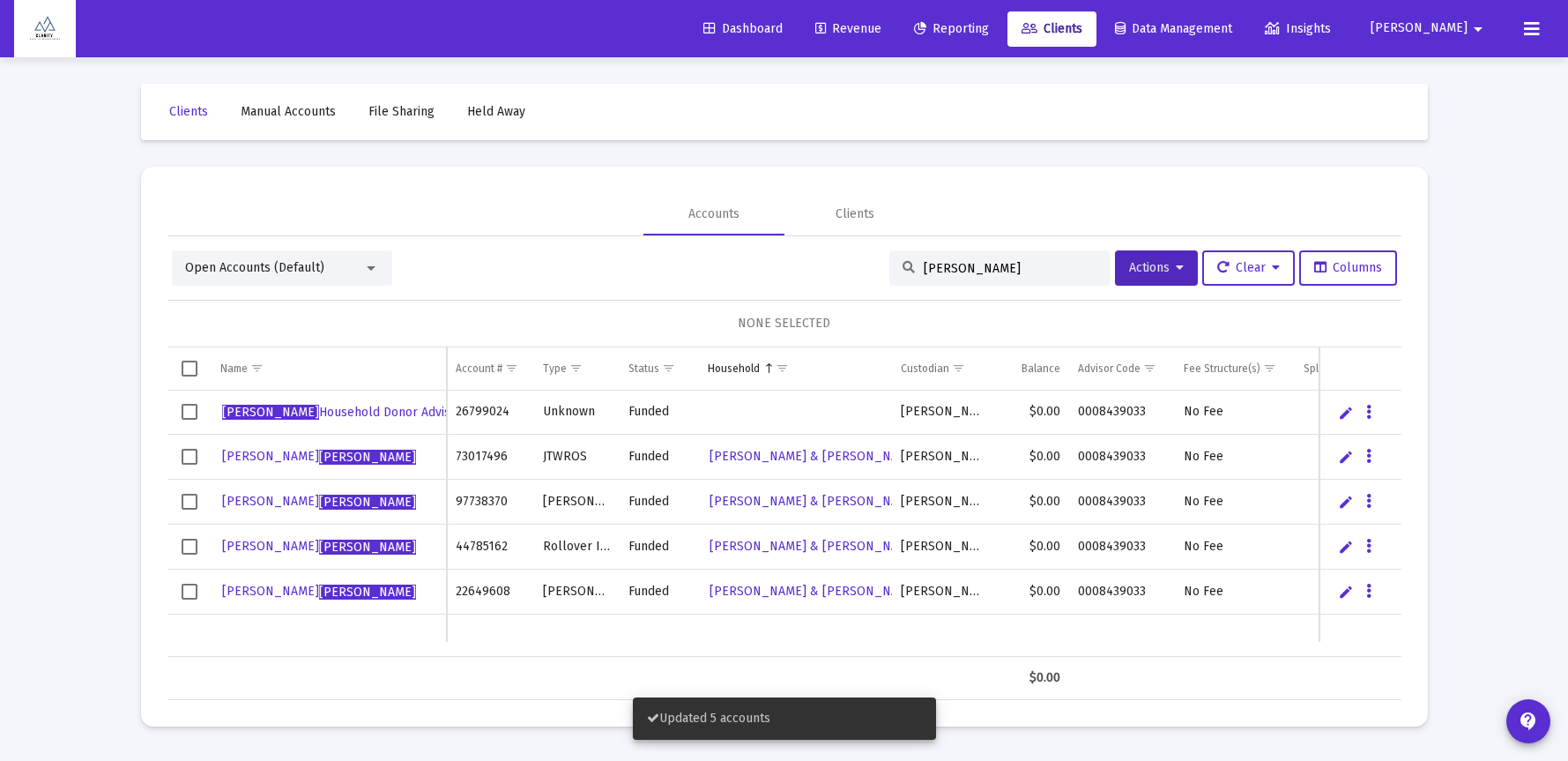
click at [938, 278] on div "frank" at bounding box center [999, 268] width 220 height 35
click at [939, 271] on input "frank" at bounding box center [1009, 268] width 173 height 15
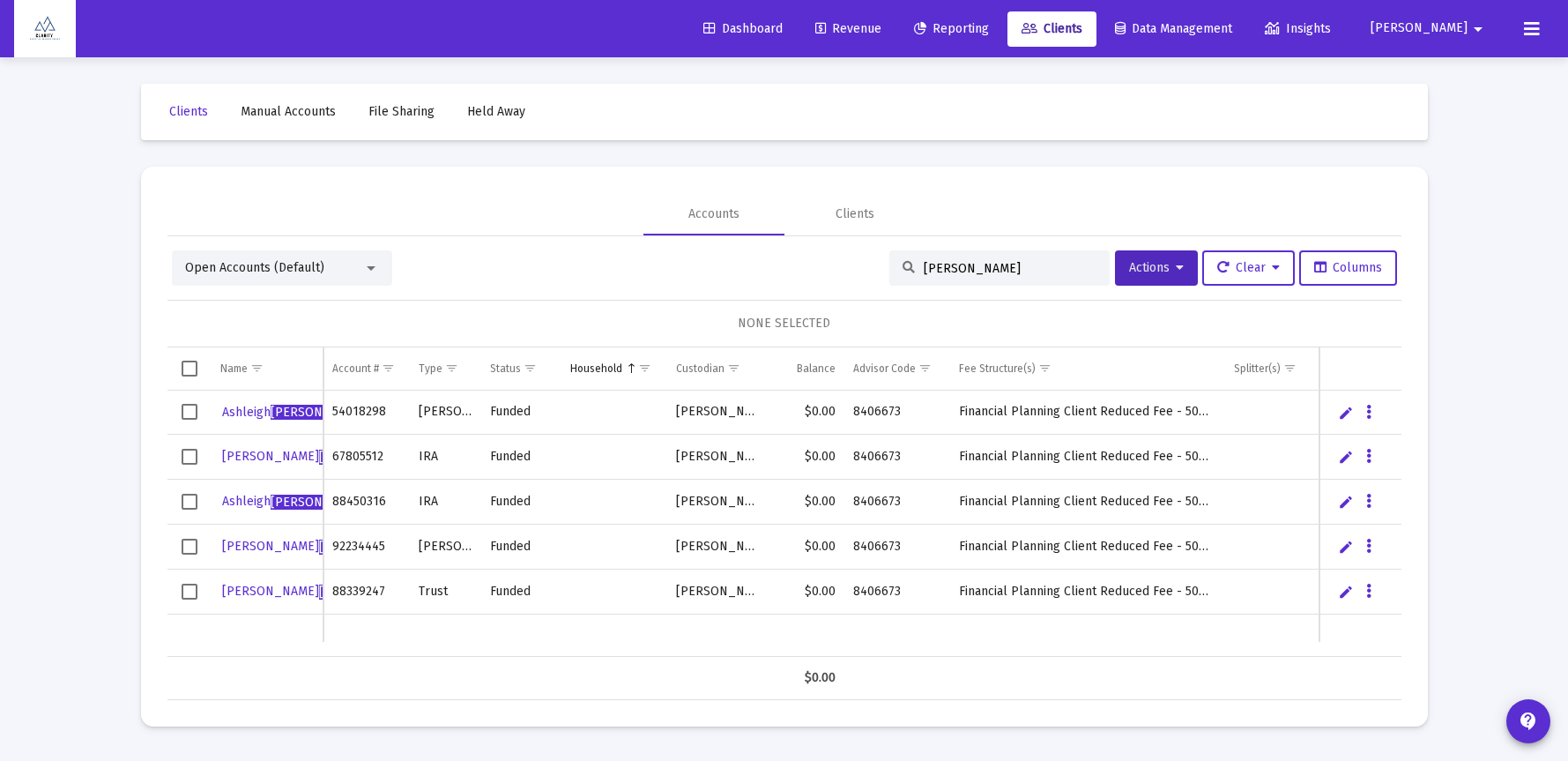
type input "keene"
click at [185, 369] on span "Select all" at bounding box center [189, 369] width 16 height 16
click at [183, 369] on span "Select all" at bounding box center [189, 369] width 16 height 16
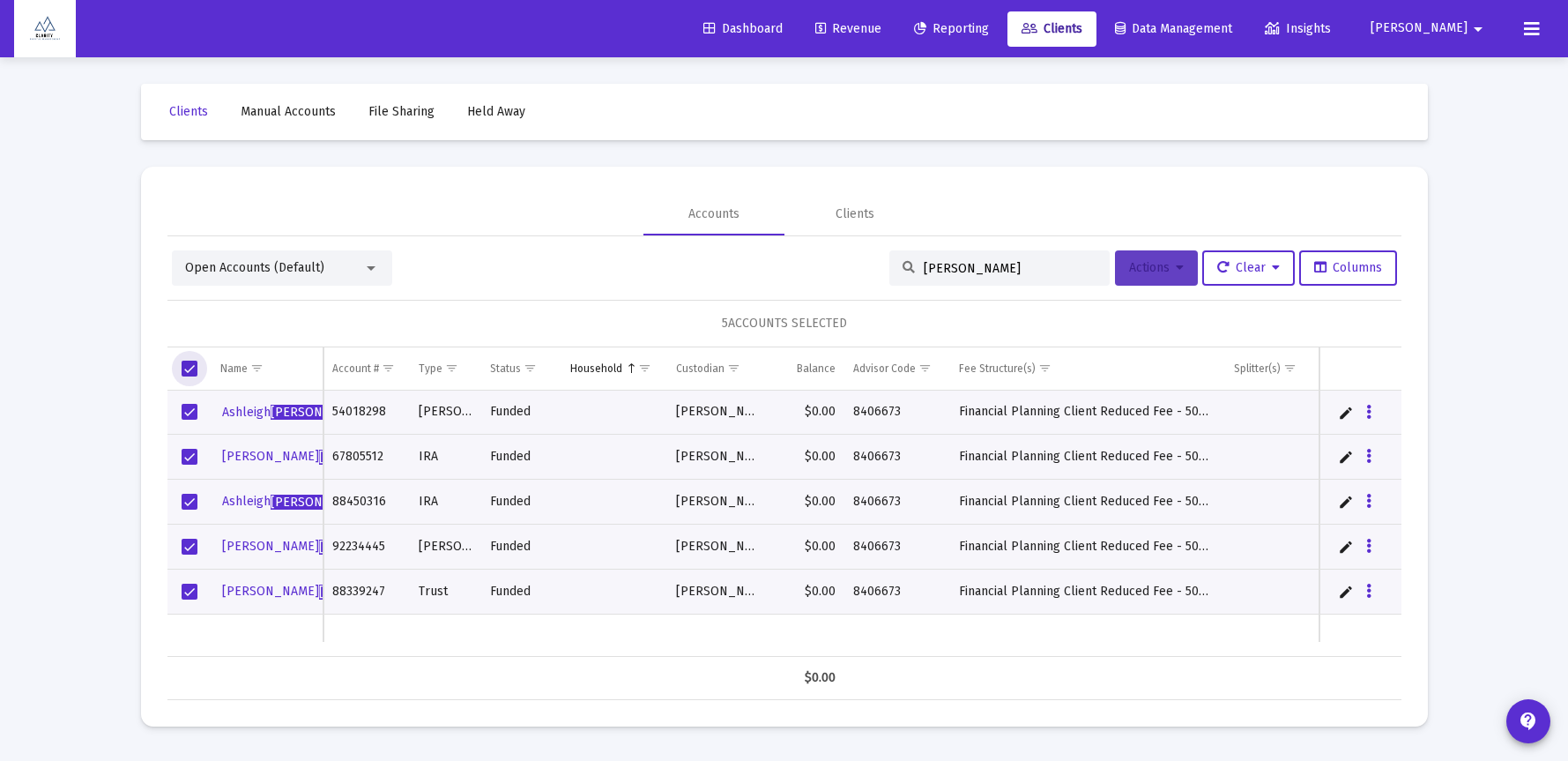
click at [1173, 281] on button "Actions" at bounding box center [1156, 268] width 83 height 35
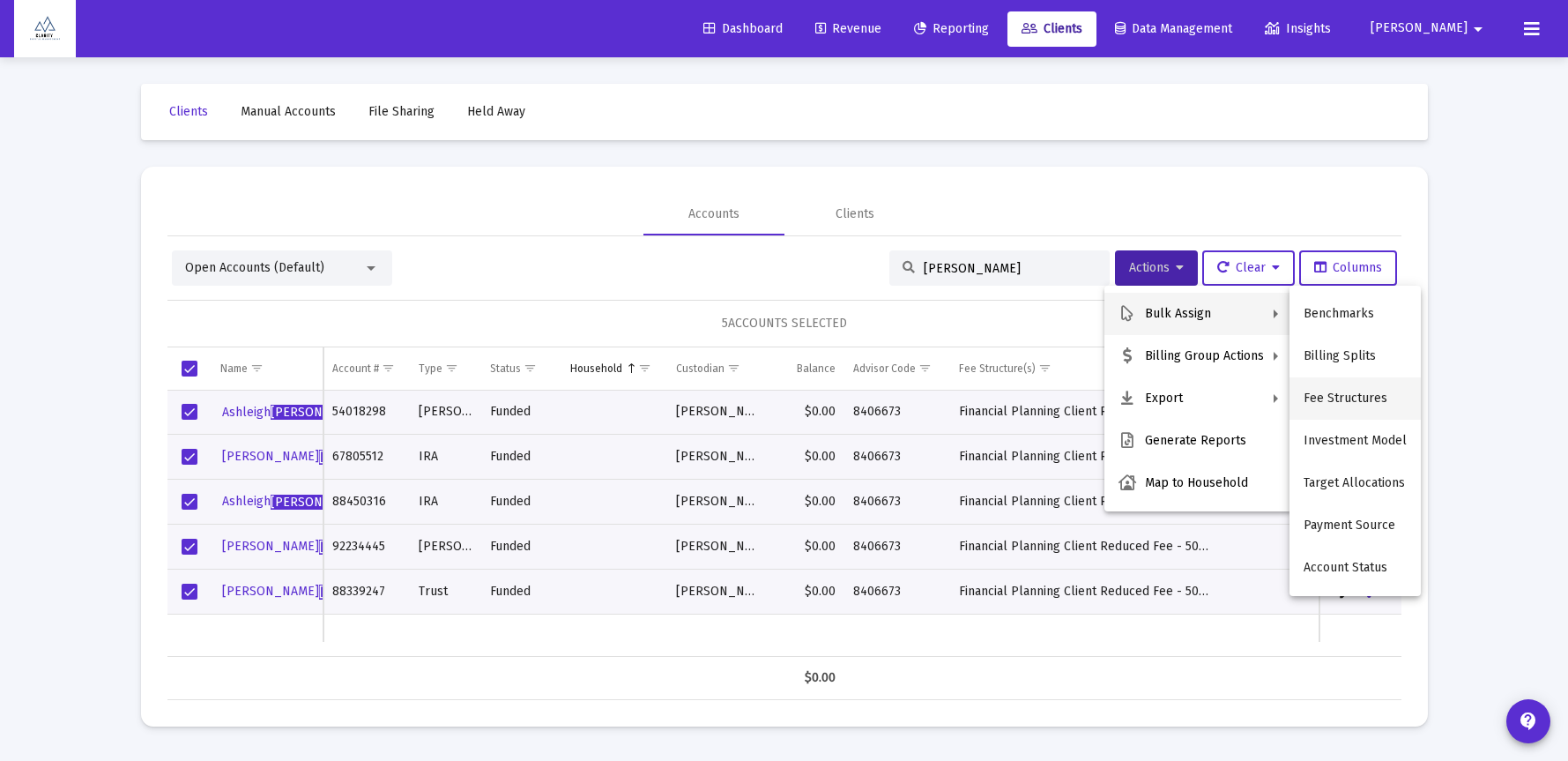
click at [1333, 400] on button "Fee Structures" at bounding box center [1355, 399] width 131 height 43
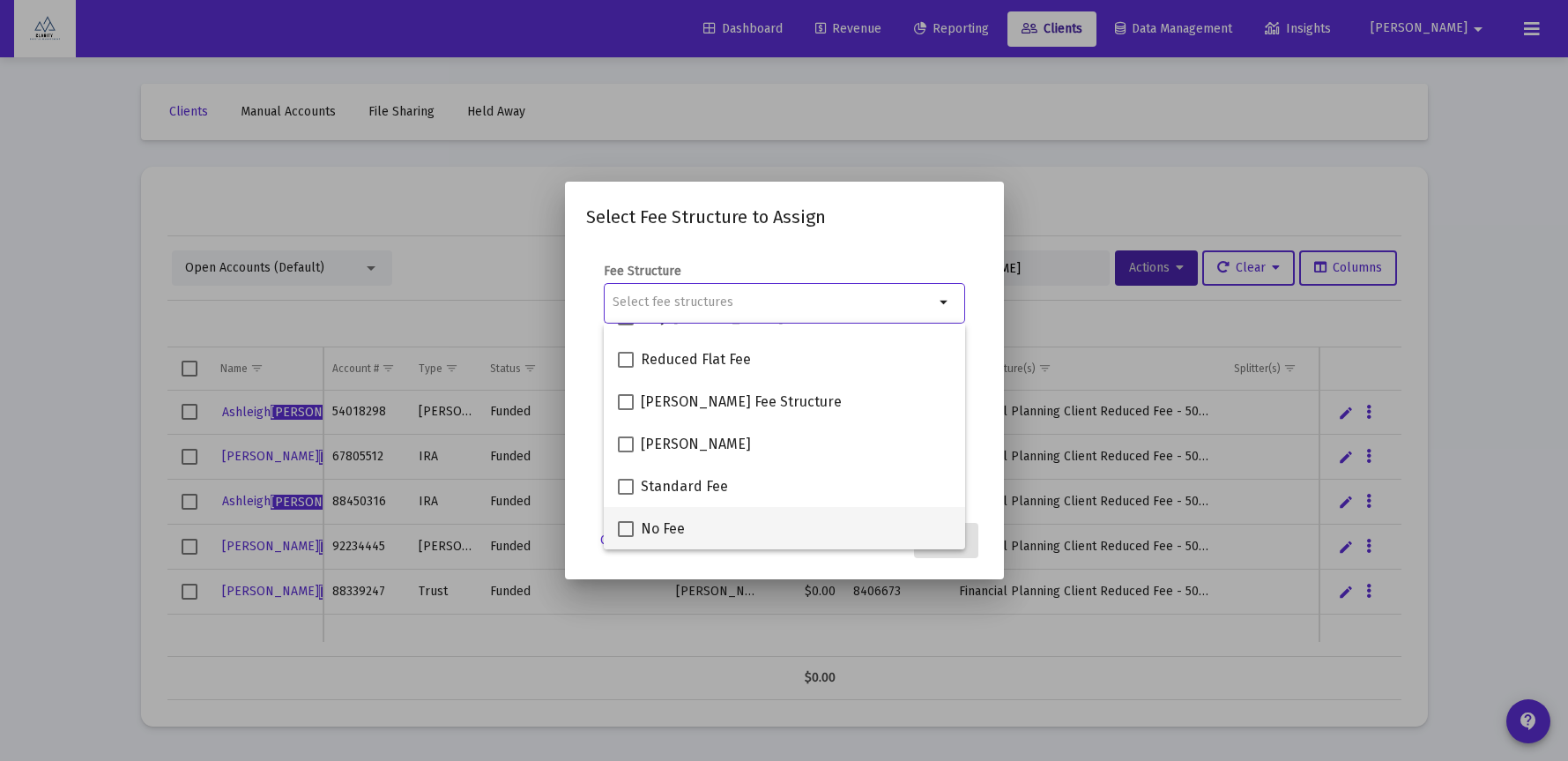
click at [625, 528] on span at bounding box center [626, 529] width 16 height 16
click at [625, 537] on input "No Fee" at bounding box center [625, 537] width 1 height 1
checkbox input "true"
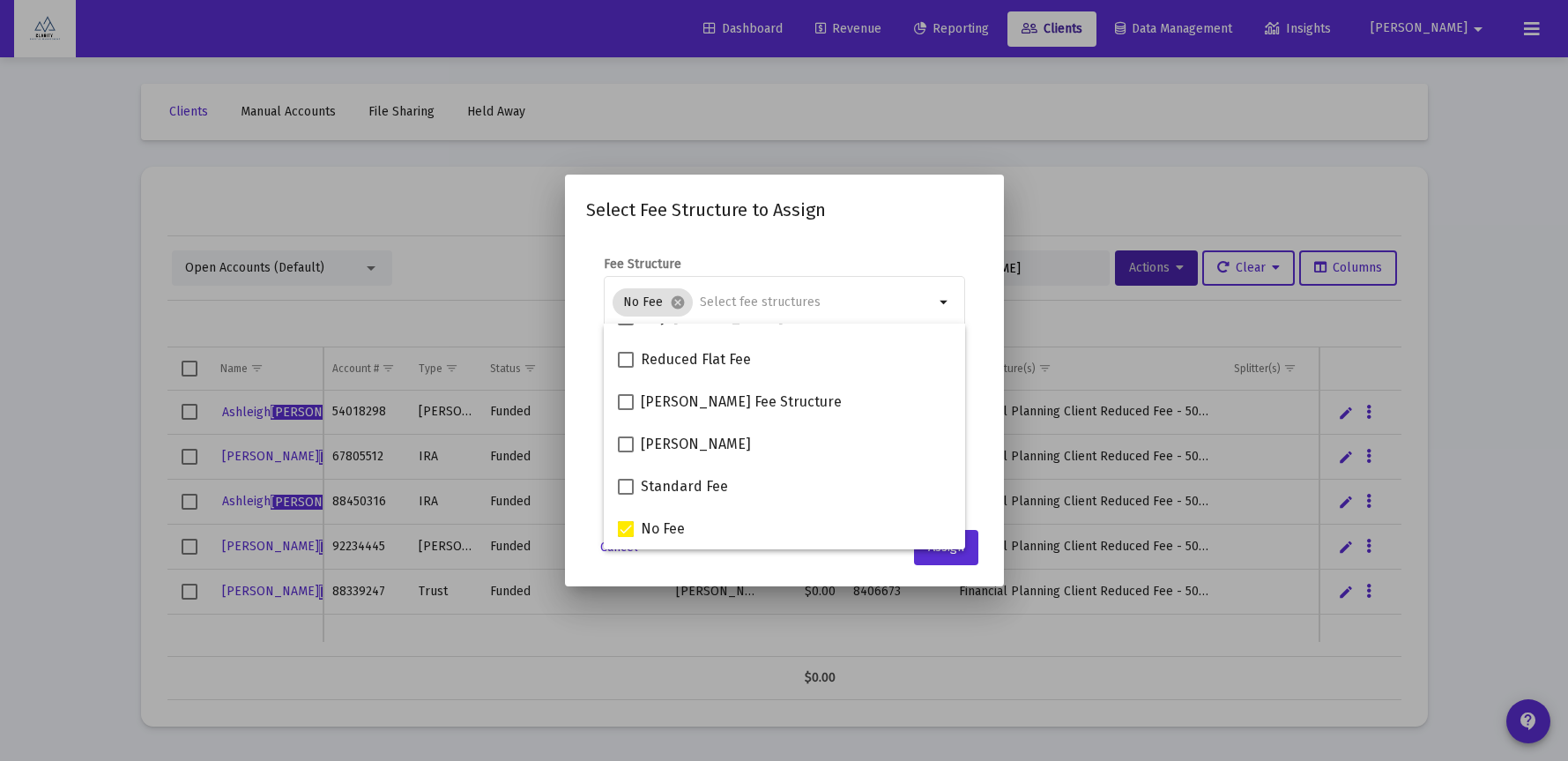
click at [586, 493] on form "Fee Structure No Fee cancel arrow_drop_down Notes You are assigning 5 accounts …" at bounding box center [784, 377] width 397 height 243
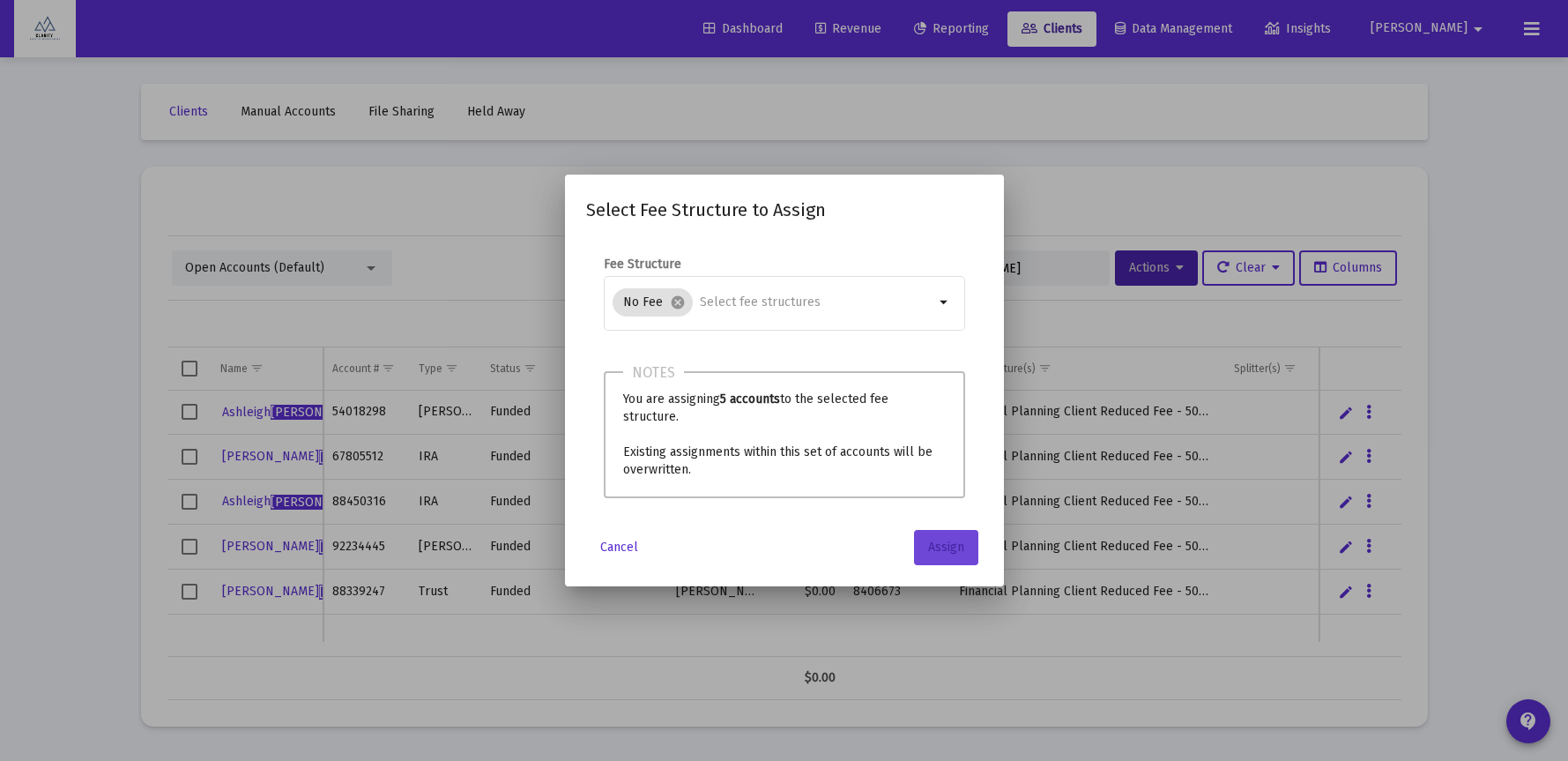
click at [962, 540] on span "Assign" at bounding box center [946, 547] width 36 height 15
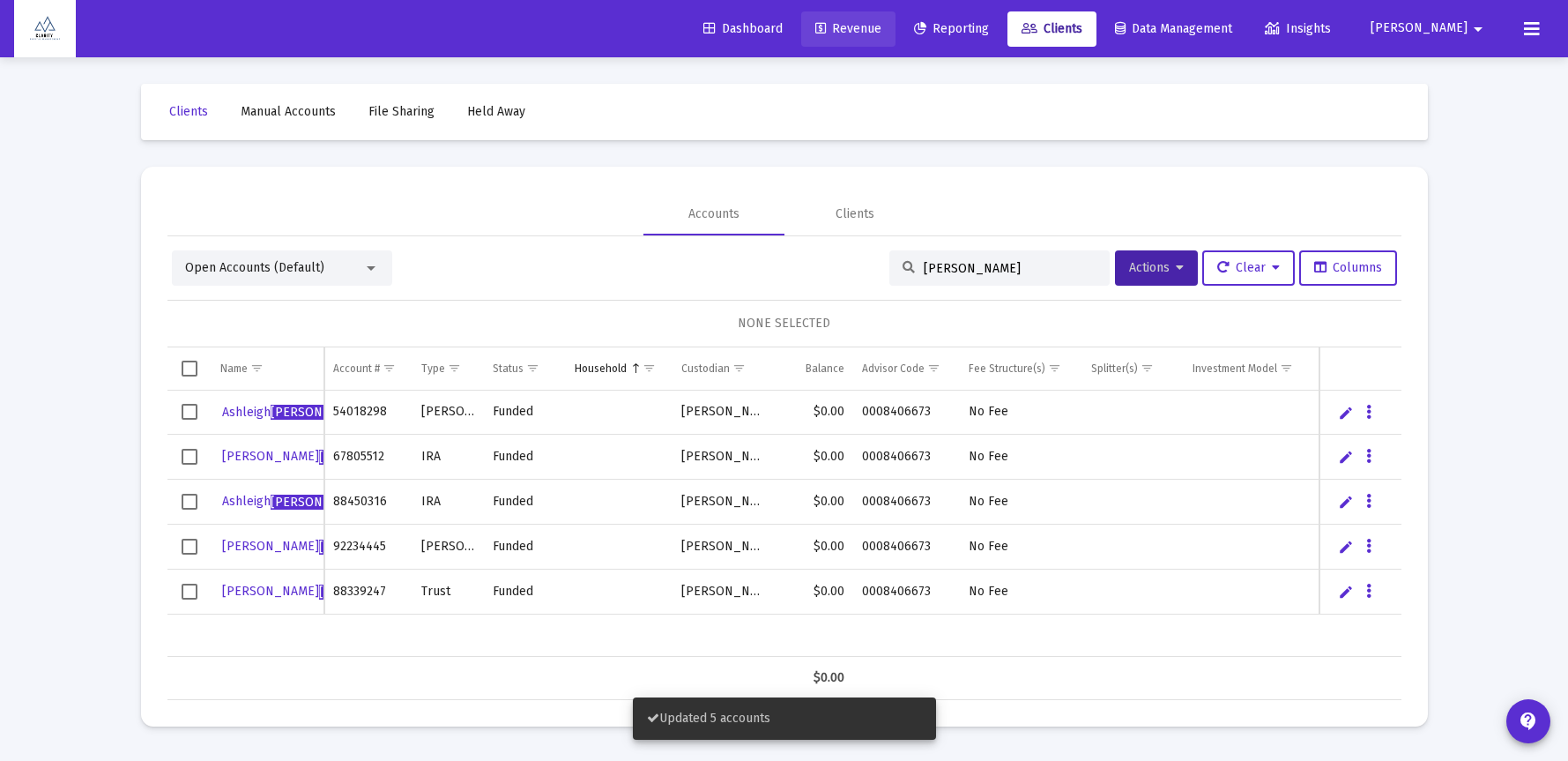
click at [881, 25] on span "Revenue" at bounding box center [848, 28] width 66 height 15
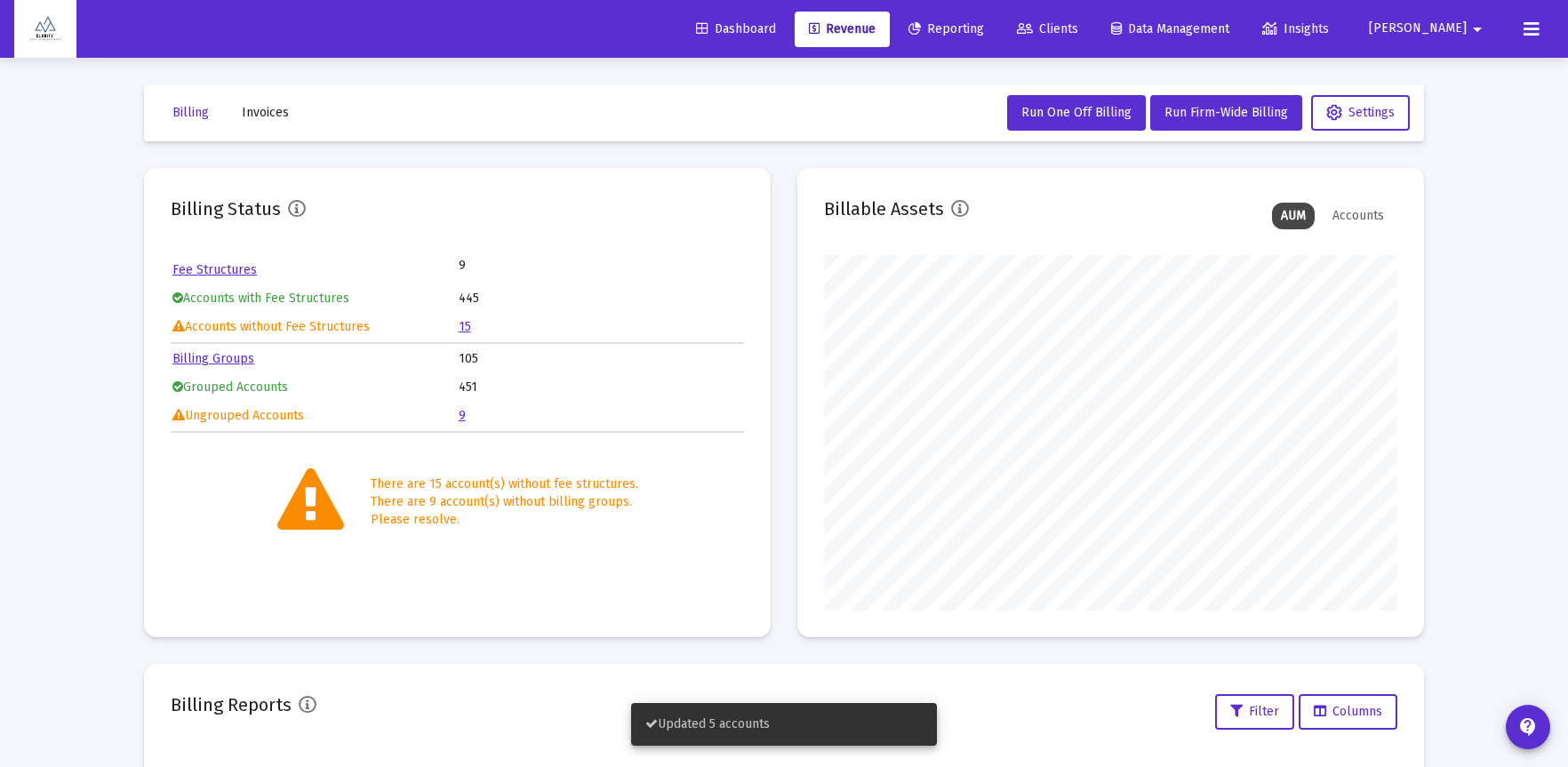
scroll to position [355, 573]
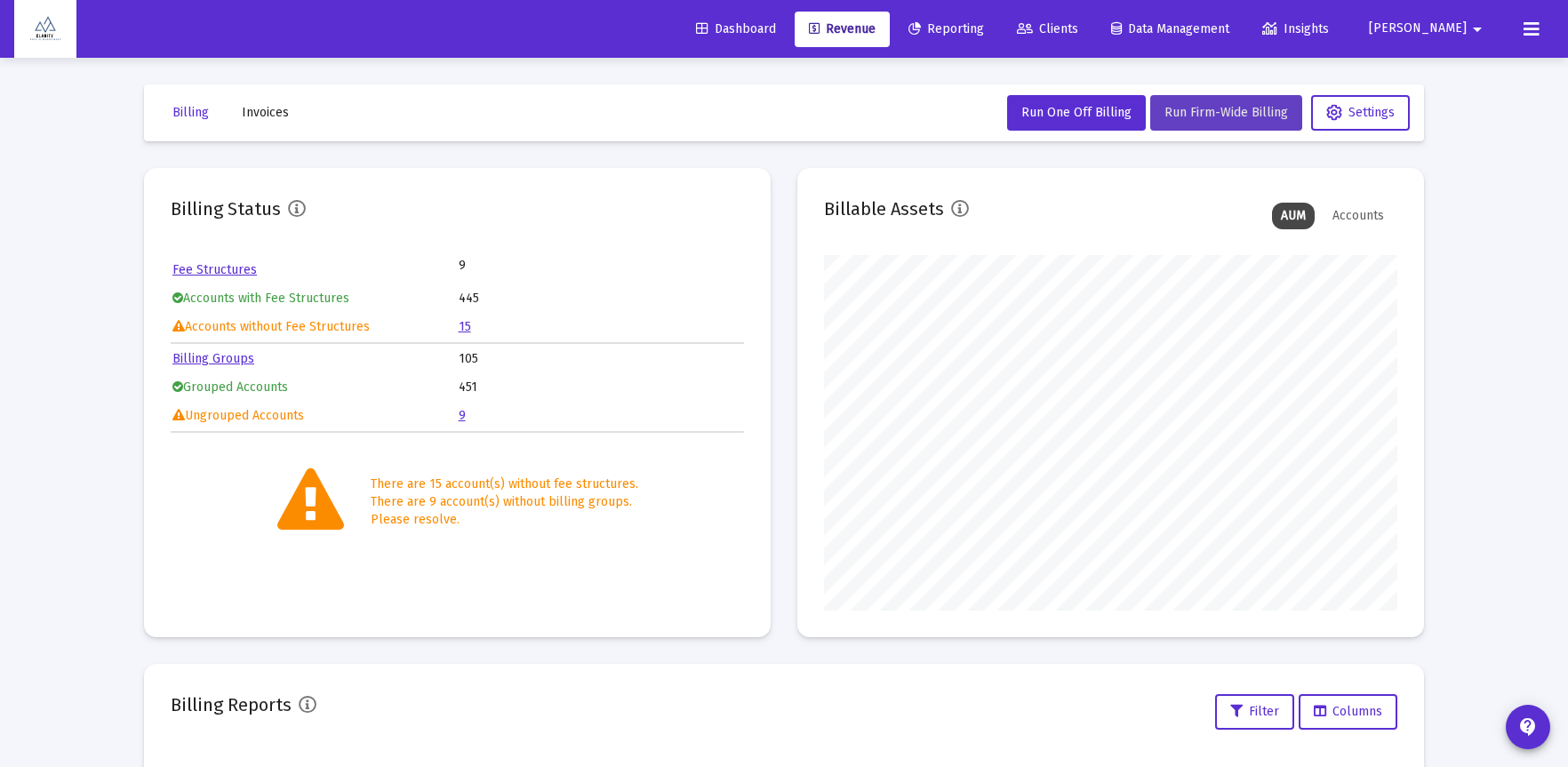
click at [1223, 118] on span "Run Firm-Wide Billing" at bounding box center [1226, 112] width 123 height 15
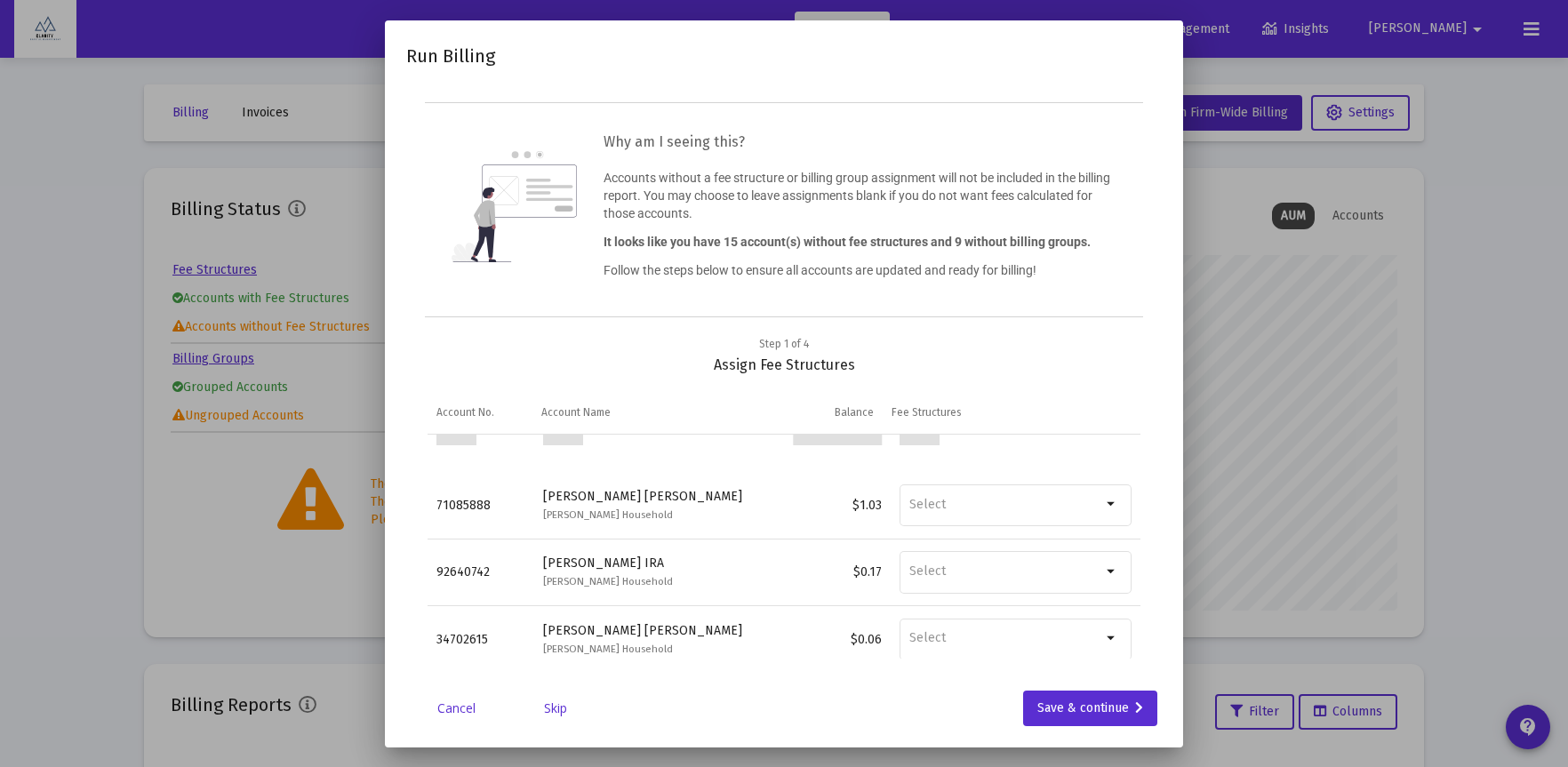
scroll to position [781, 0]
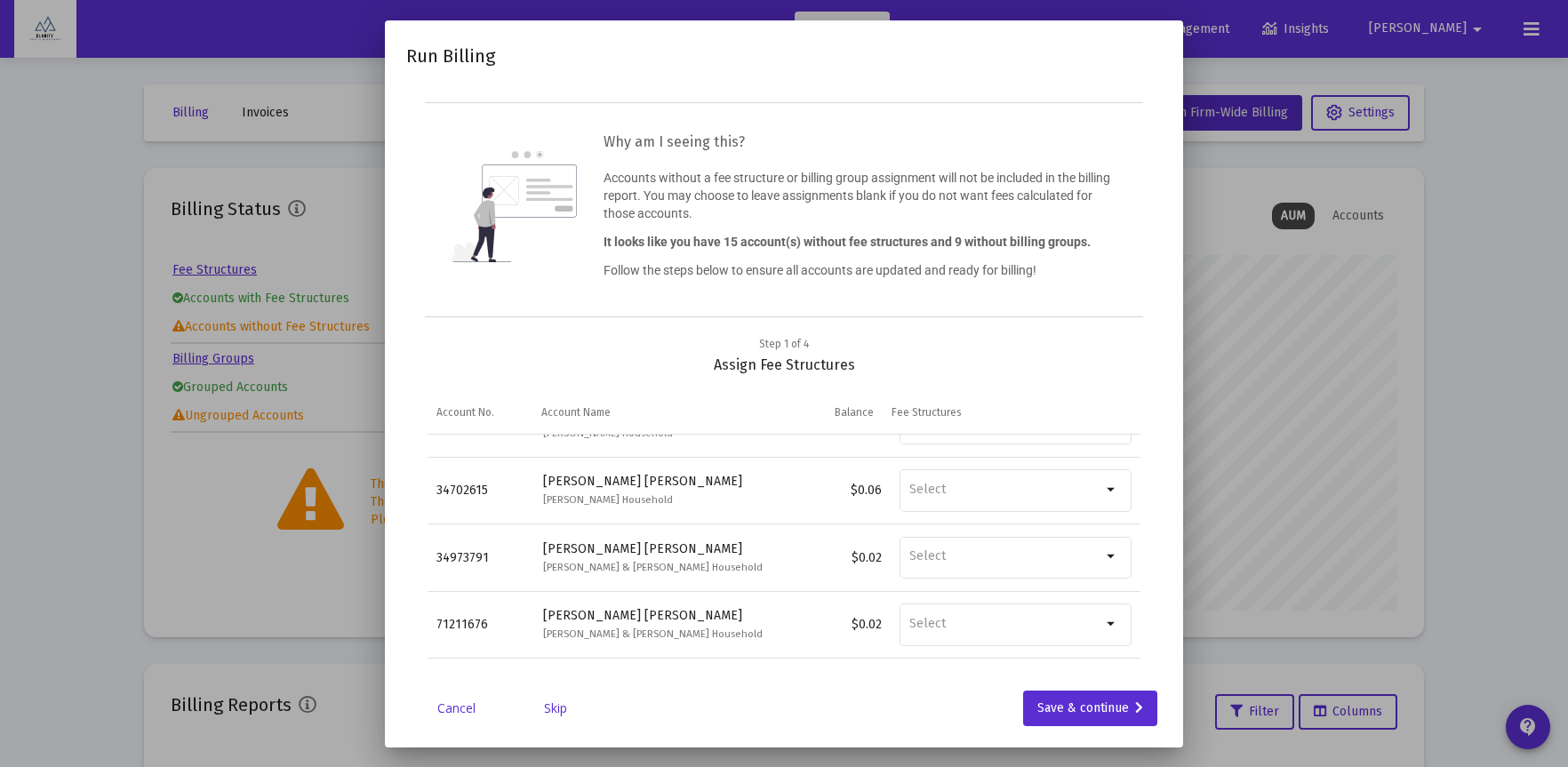
click at [555, 709] on link "Skip" at bounding box center [555, 708] width 89 height 18
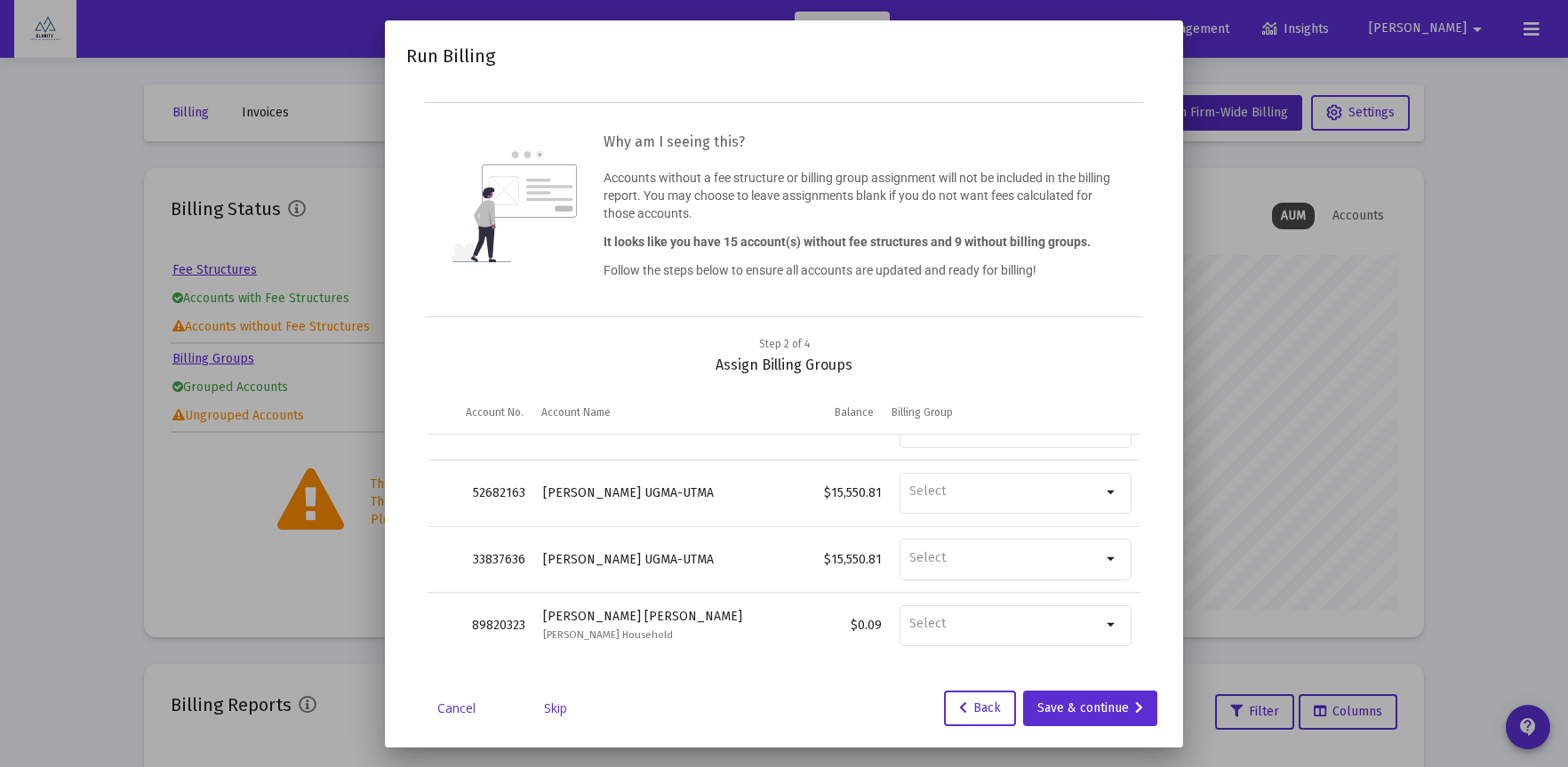
scroll to position [372, 0]
click at [557, 700] on link "Skip" at bounding box center [555, 708] width 89 height 18
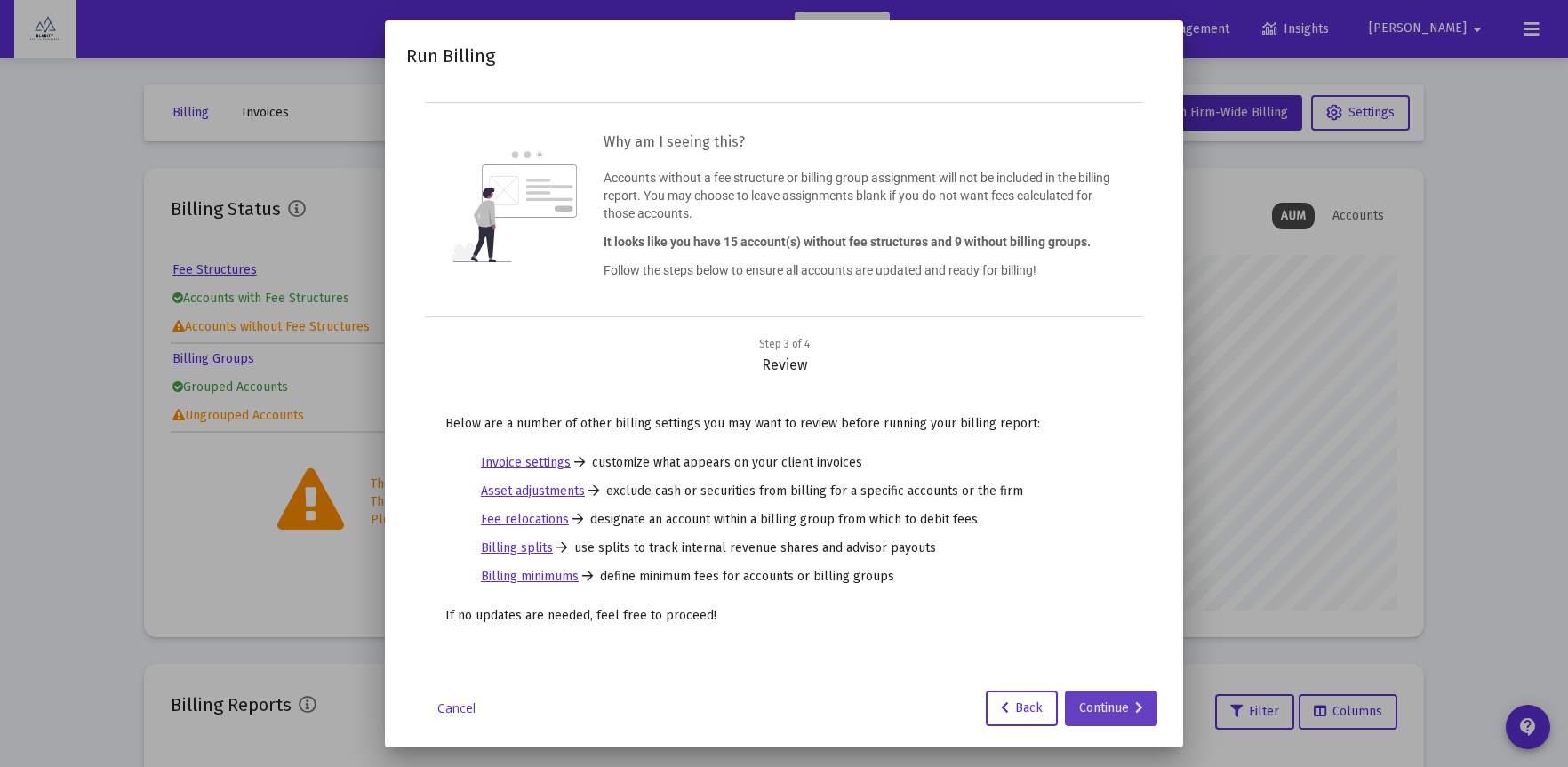
click at [1123, 710] on div "Continue" at bounding box center [1111, 708] width 64 height 36
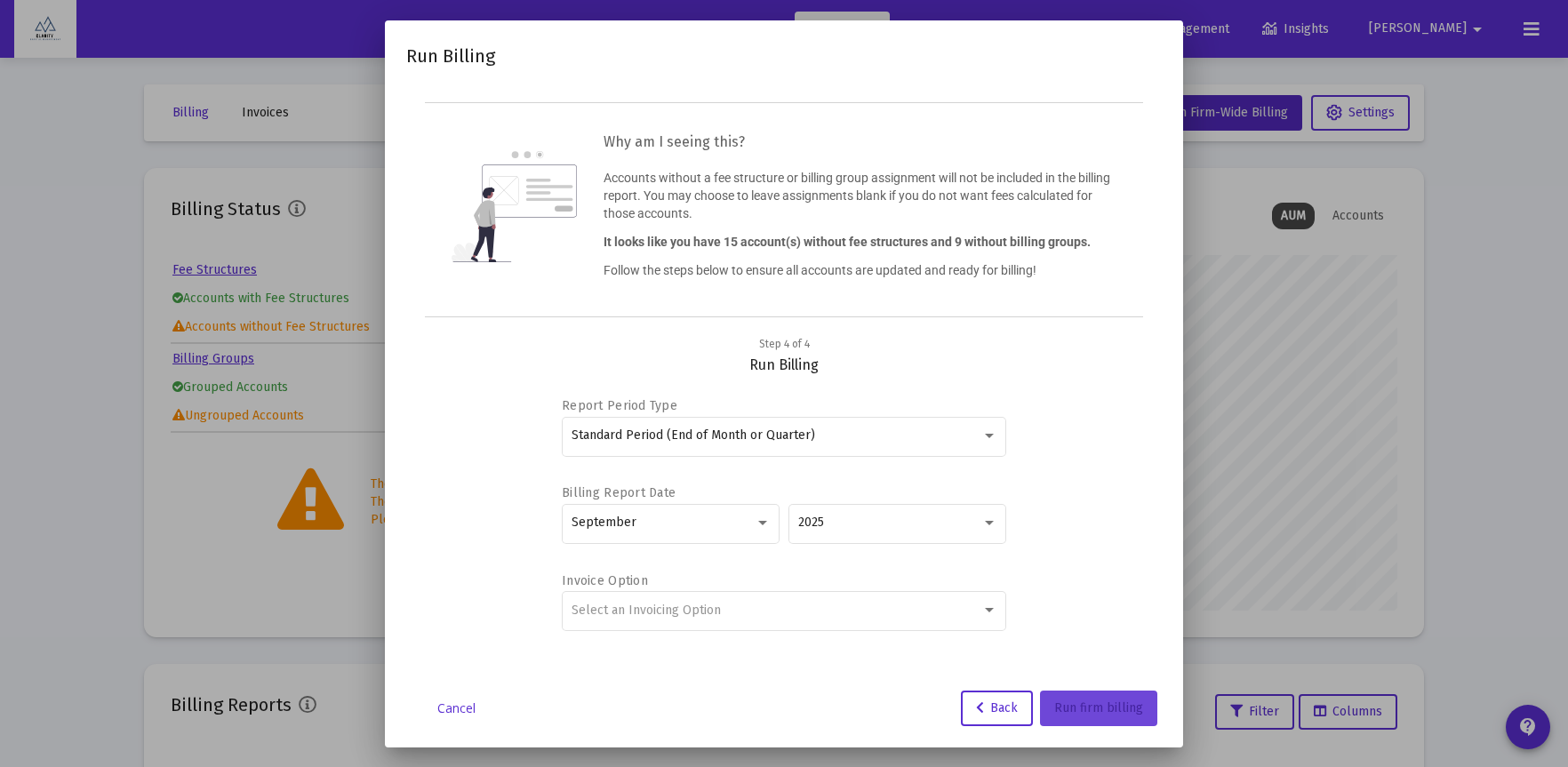
click at [1122, 711] on span "Run firm billing" at bounding box center [1098, 707] width 89 height 15
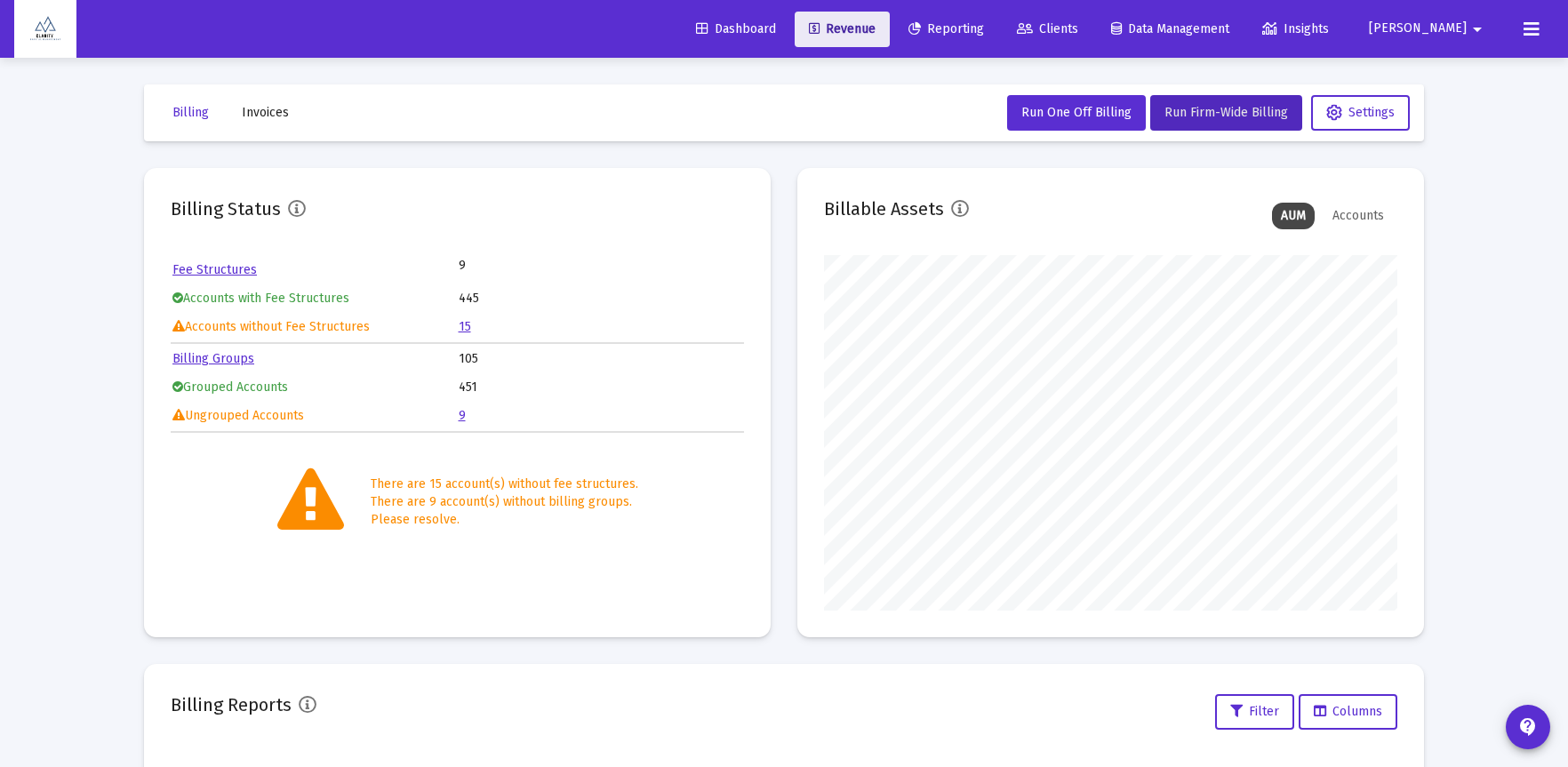
click at [875, 31] on span "Revenue" at bounding box center [842, 29] width 67 height 15
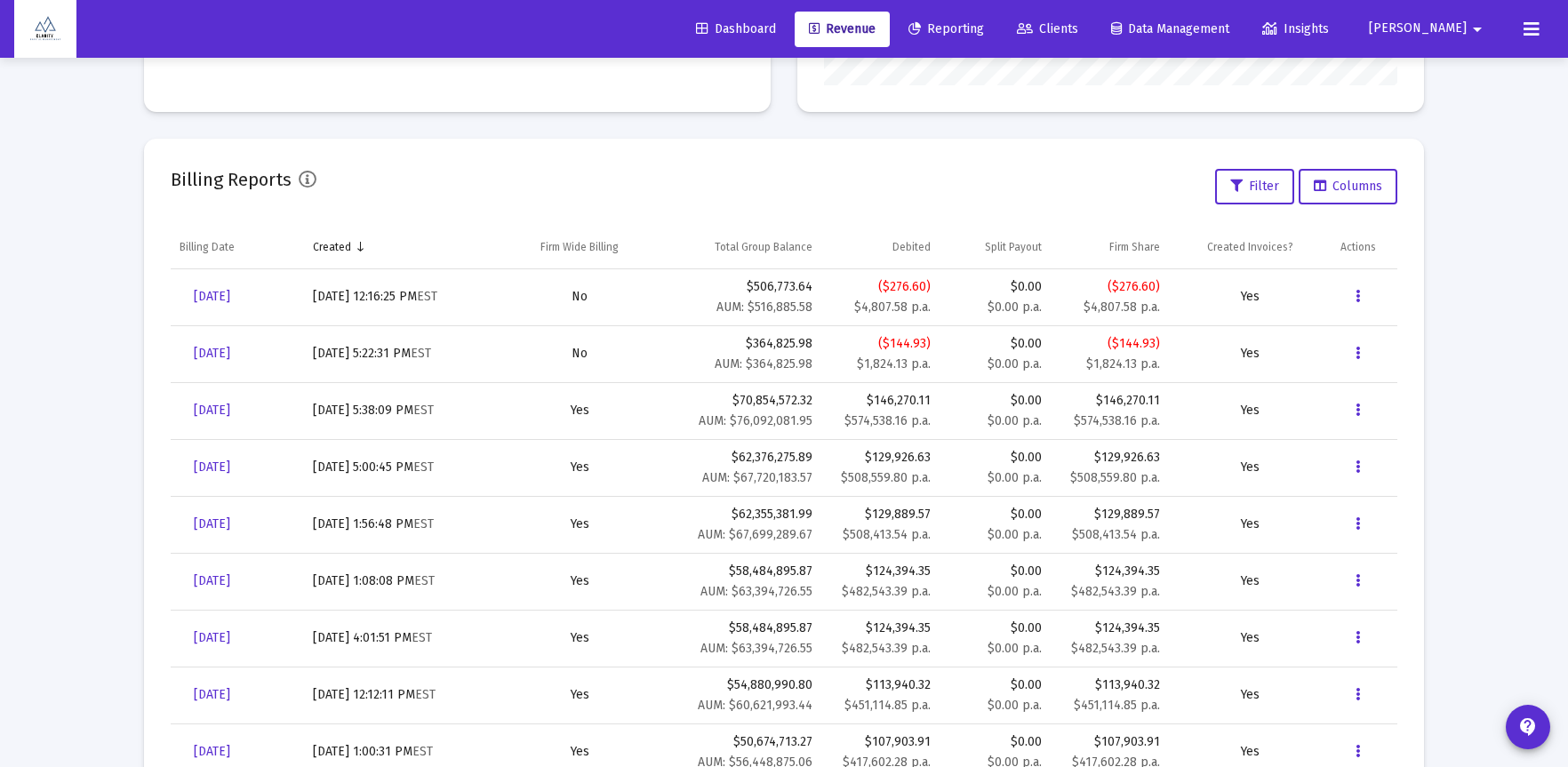
scroll to position [646, 0]
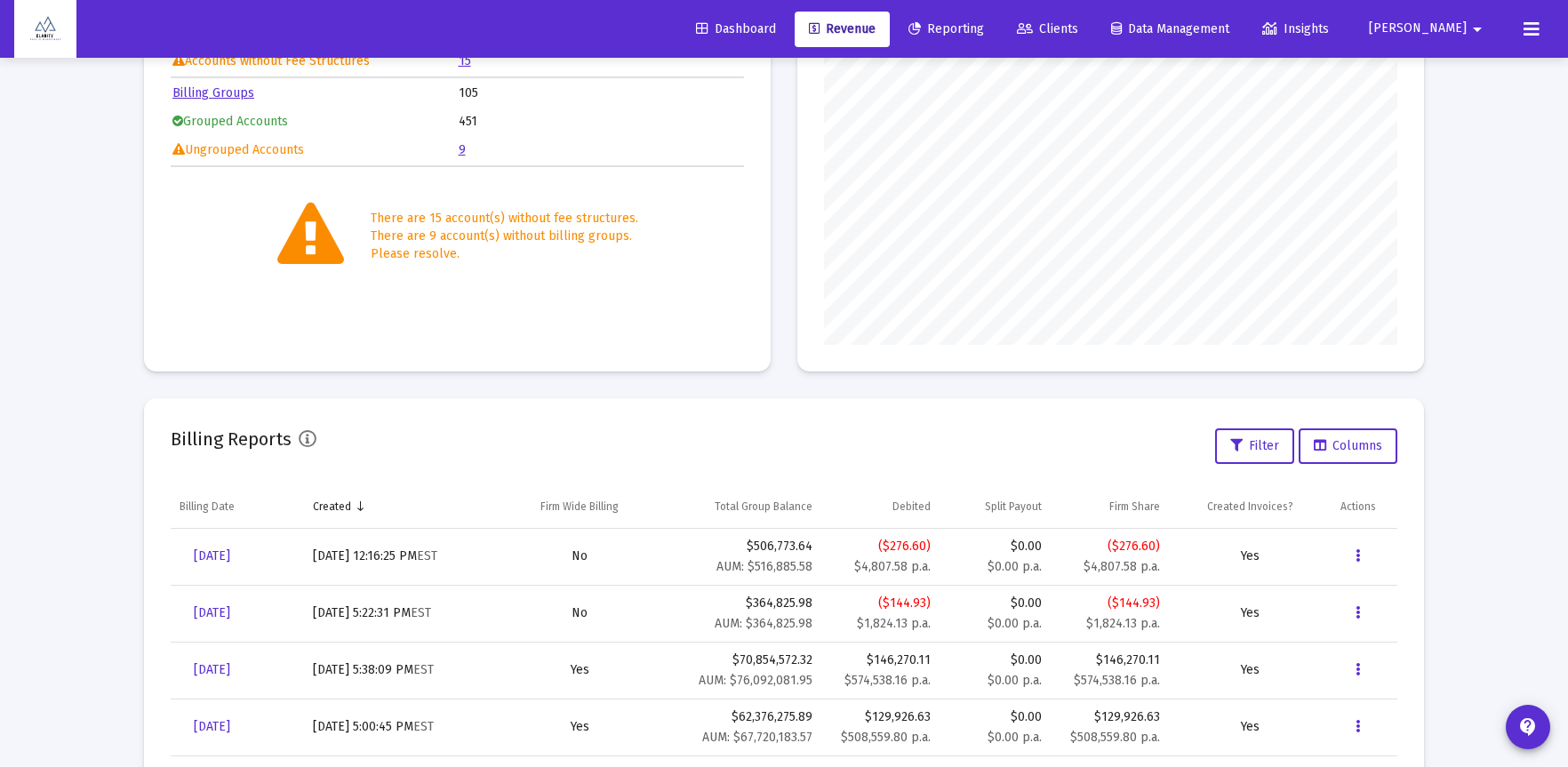
scroll to position [268, 0]
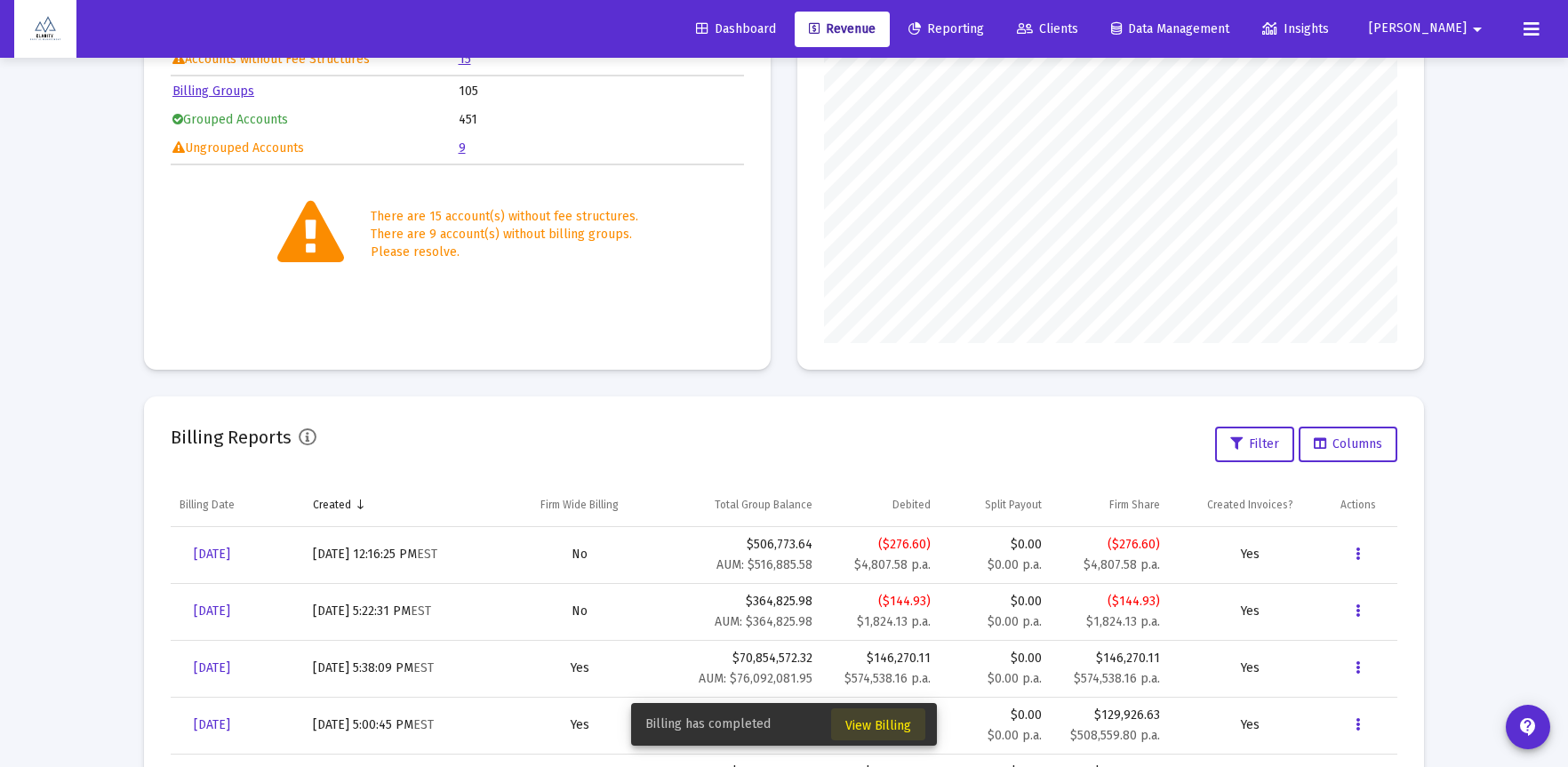
click at [872, 728] on span "View Billing" at bounding box center [879, 725] width 66 height 15
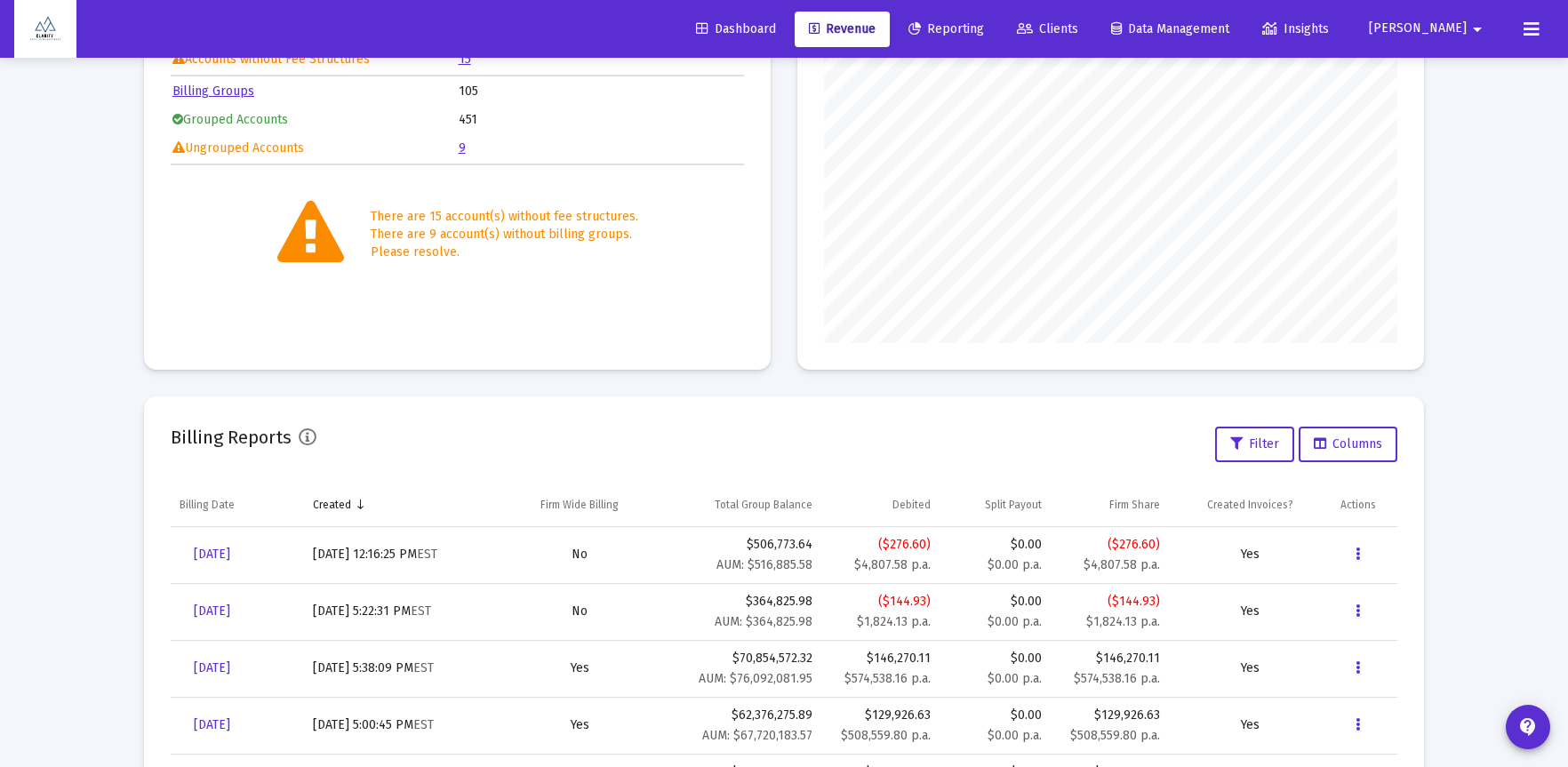
scroll to position [58, 0]
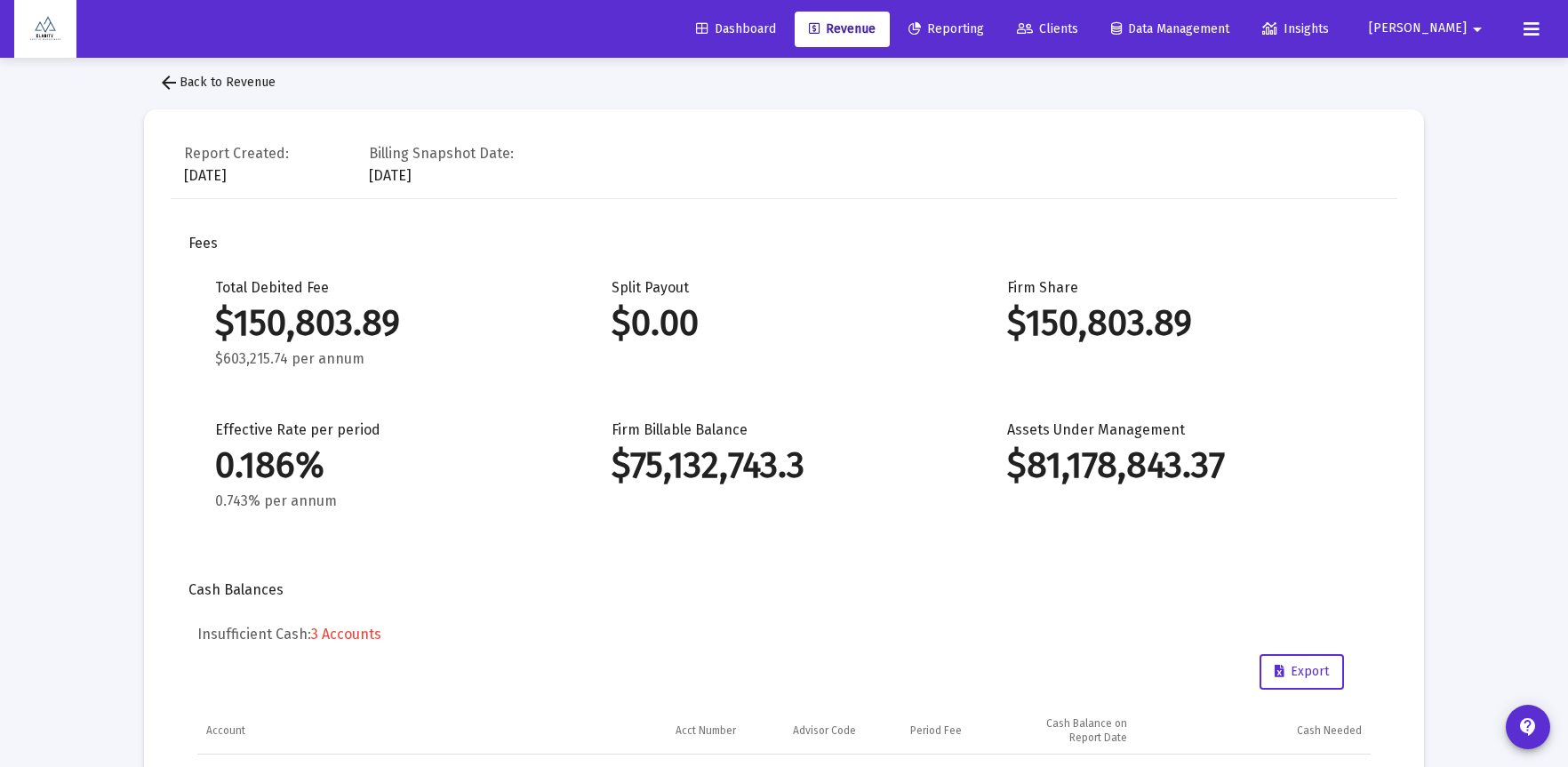
scroll to position [16, 0]
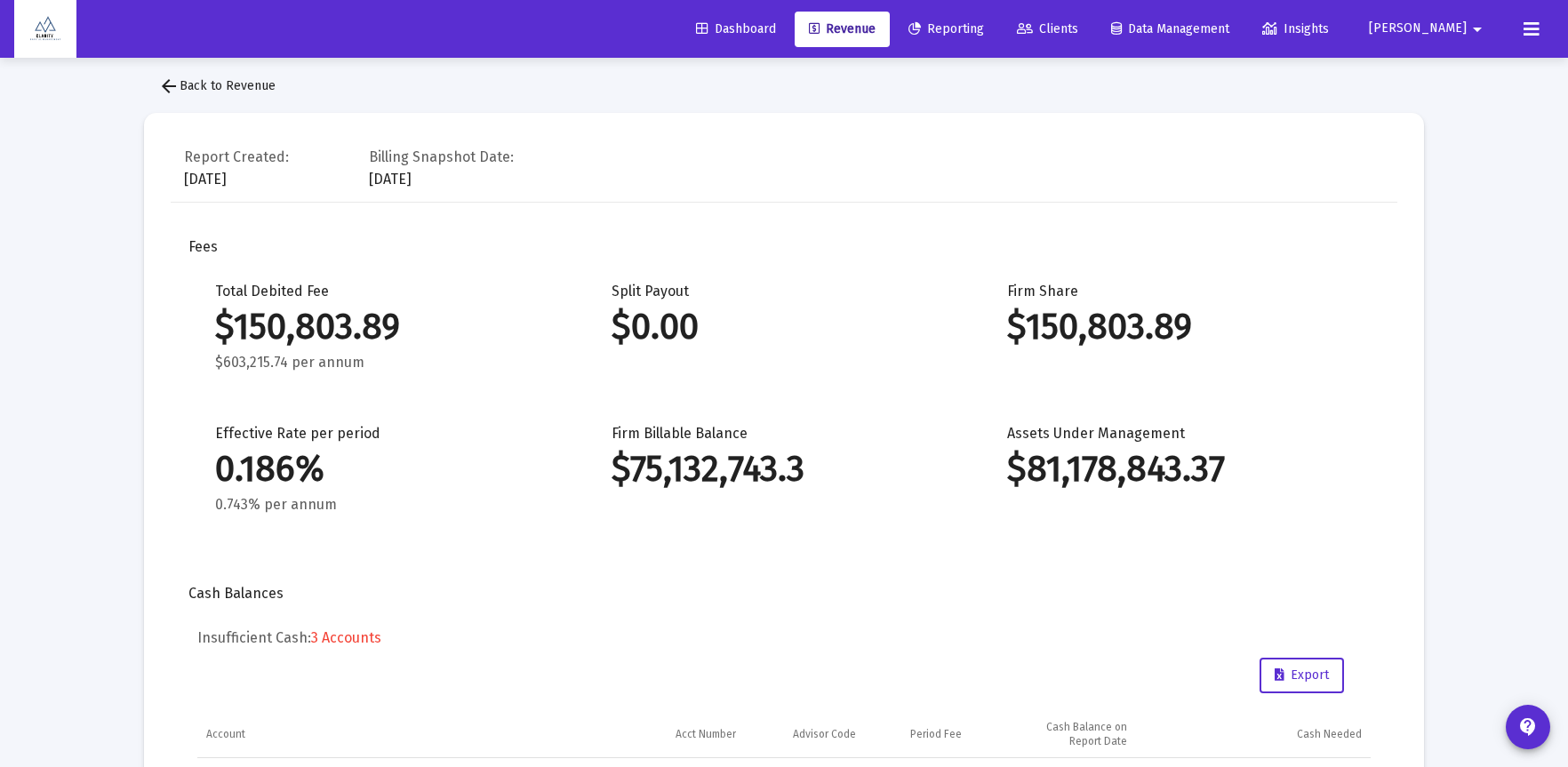
click at [206, 90] on span "arrow_back Back to Revenue" at bounding box center [216, 86] width 117 height 15
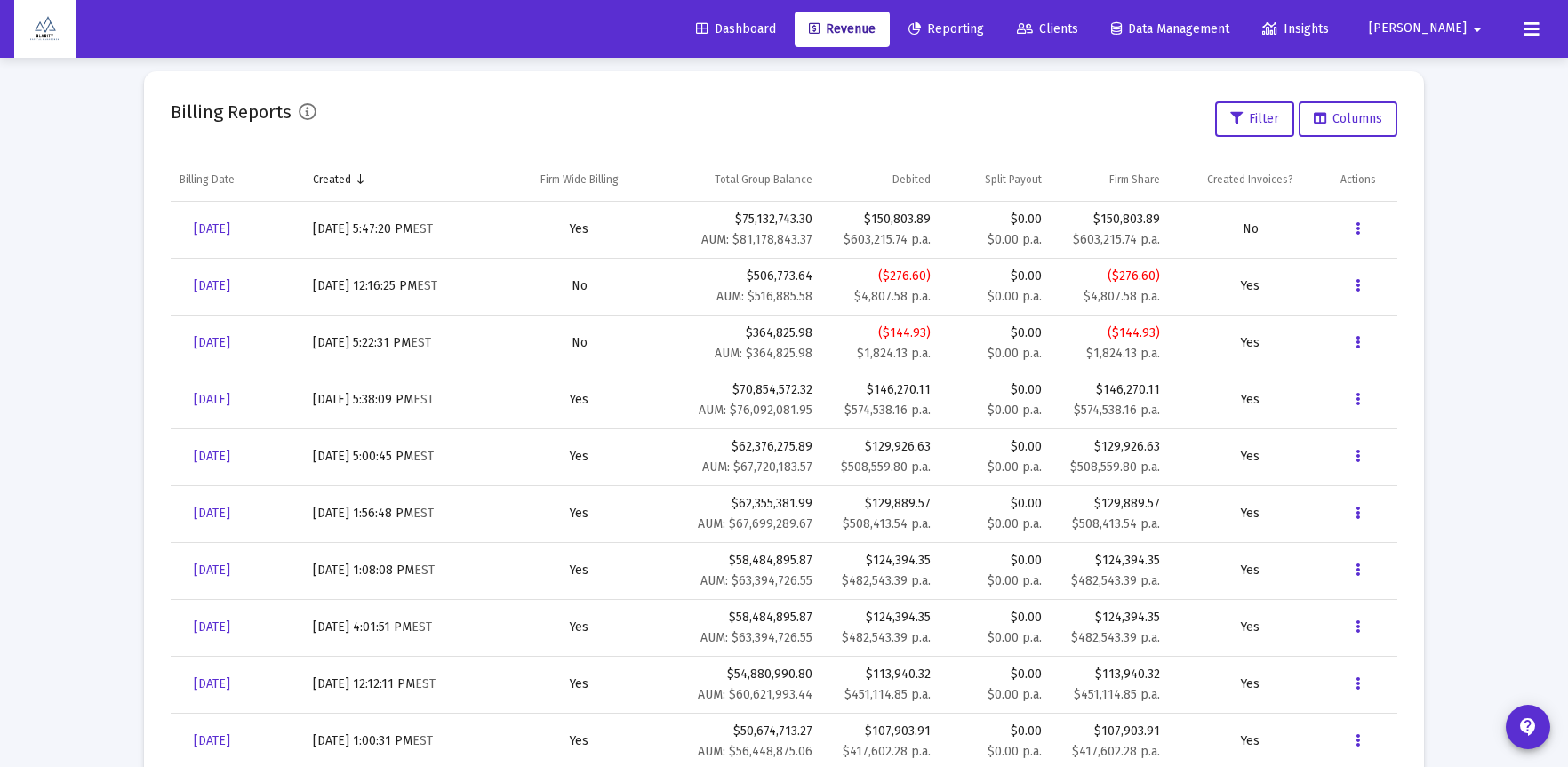
scroll to position [554, 0]
